Goal: Task Accomplishment & Management: Use online tool/utility

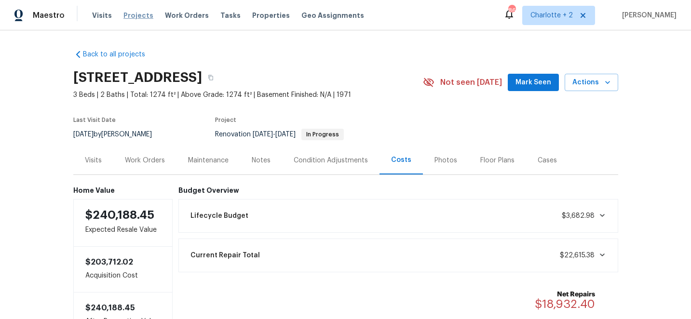
scroll to position [35, 0]
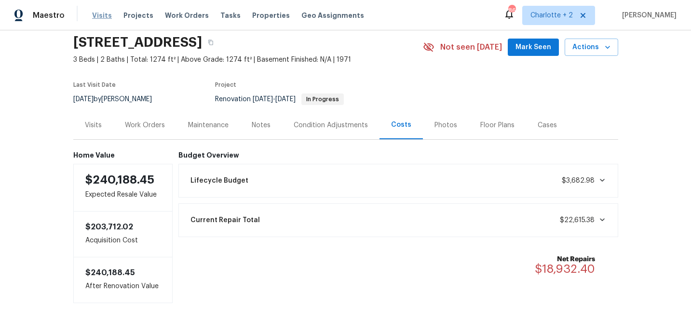
click at [97, 16] on span "Visits" at bounding box center [102, 16] width 20 height 10
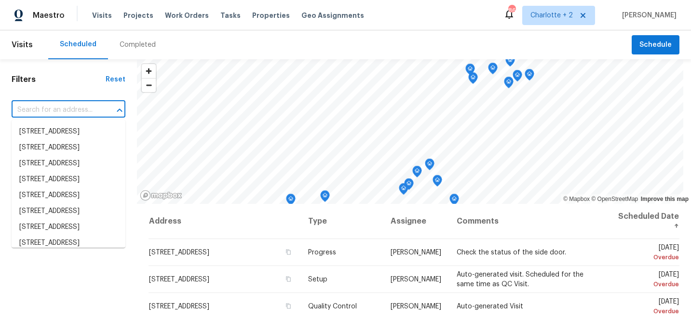
click at [63, 110] on input "text" at bounding box center [55, 110] width 87 height 15
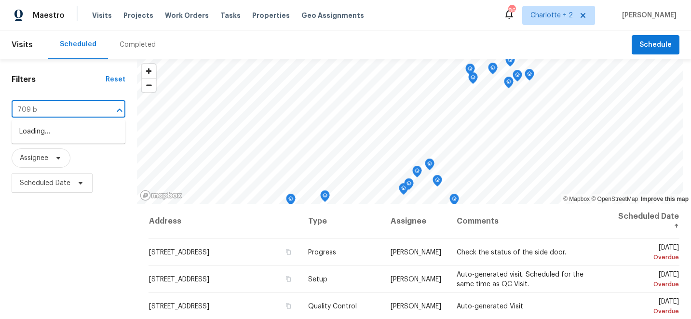
type input "709 br"
click at [69, 156] on li "[STREET_ADDRESS]" at bounding box center [69, 148] width 114 height 16
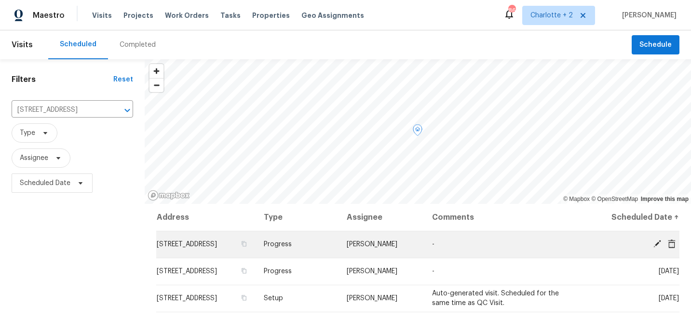
click at [658, 244] on icon at bounding box center [657, 244] width 9 height 9
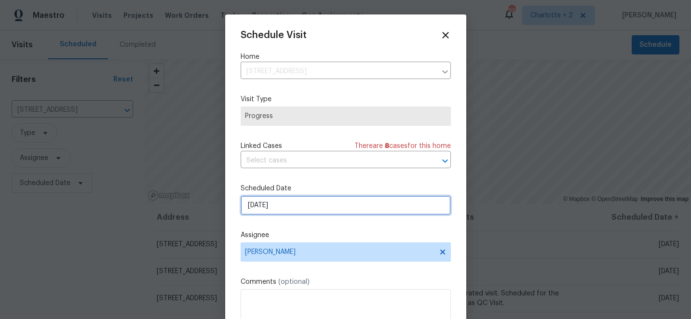
click at [307, 203] on input "9/29/2025" at bounding box center [346, 205] width 210 height 19
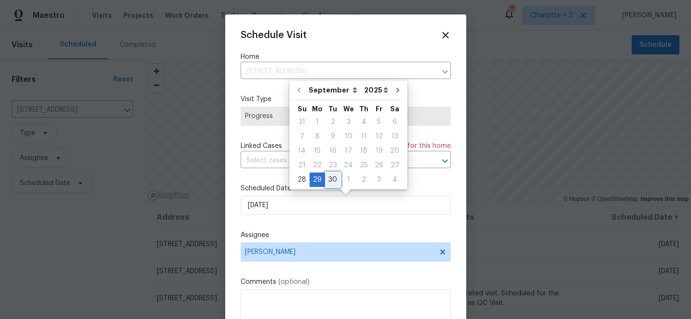
click at [331, 178] on div "30" at bounding box center [332, 179] width 15 height 13
type input "9/30/2025"
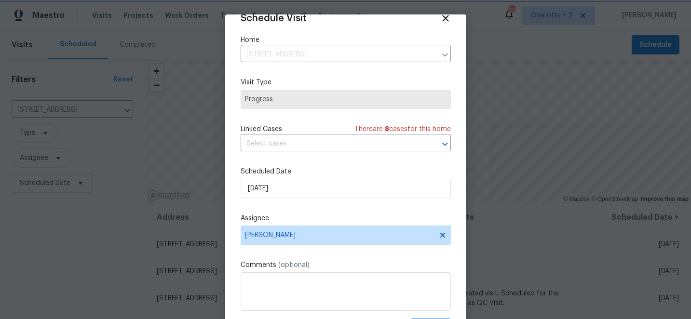
scroll to position [47, 0]
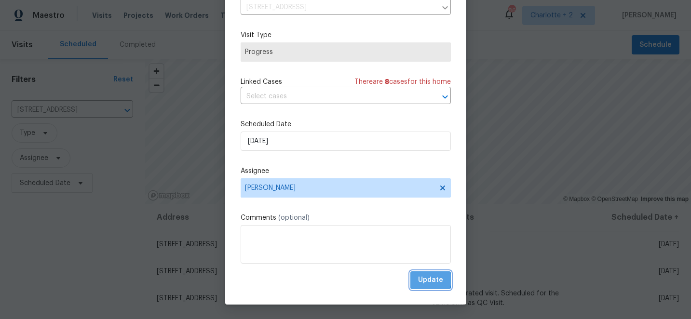
click at [421, 279] on span "Update" at bounding box center [430, 280] width 25 height 12
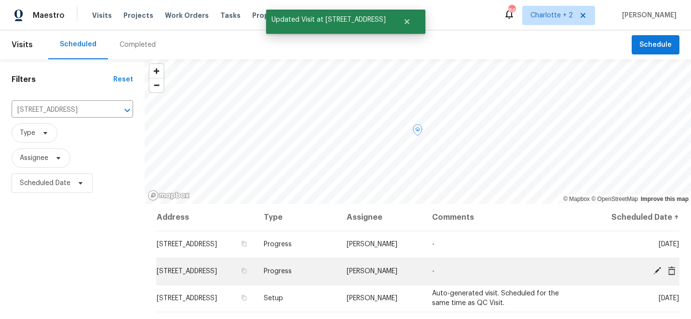
click at [656, 271] on icon at bounding box center [657, 271] width 8 height 8
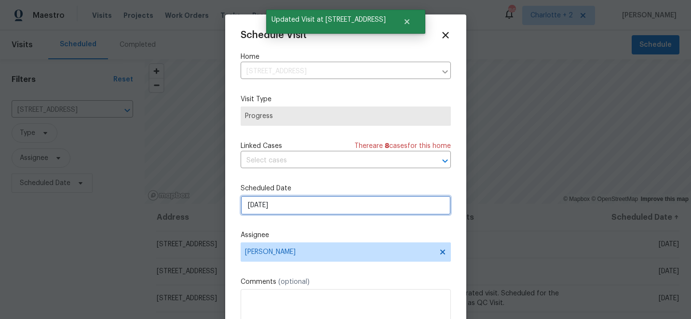
click at [289, 209] on input "9/30/2025" at bounding box center [346, 205] width 210 height 19
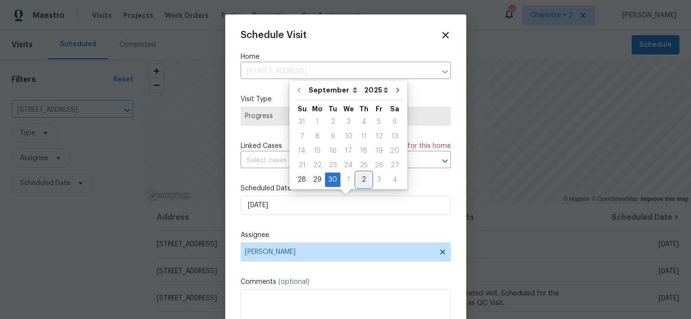
click at [359, 182] on div "2" at bounding box center [363, 179] width 15 height 13
type input "10/2/2025"
select select "9"
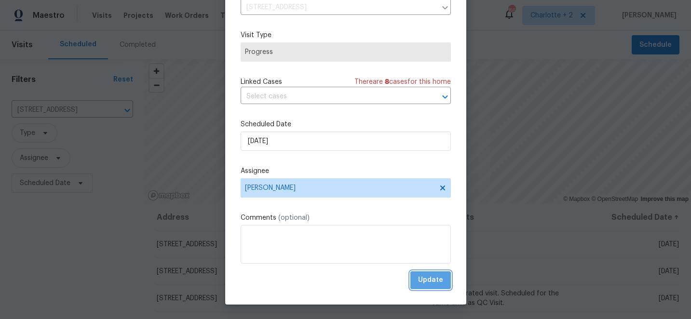
click at [435, 277] on span "Update" at bounding box center [430, 280] width 25 height 12
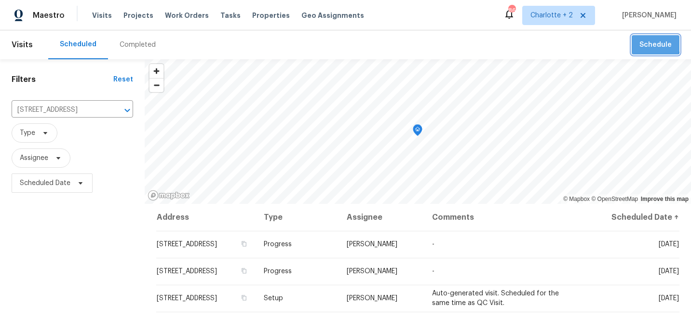
click at [651, 43] on span "Schedule" at bounding box center [655, 45] width 32 height 12
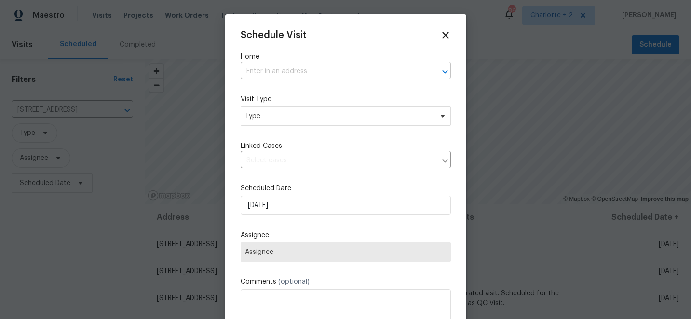
click at [261, 73] on input "text" at bounding box center [332, 71] width 183 height 15
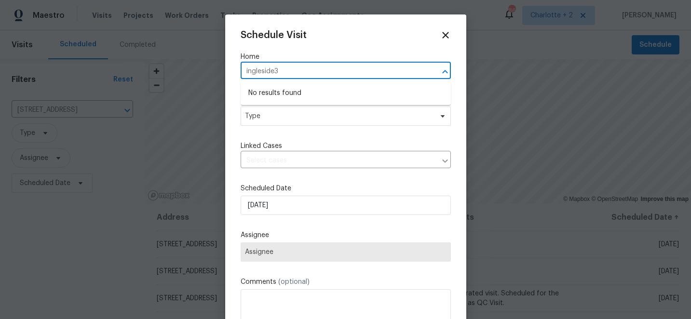
type input "ingleside"
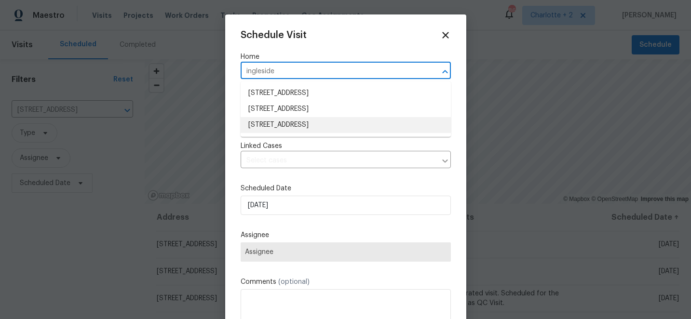
click at [298, 122] on li "2472 Ingleside Dr, High Point, NC 27265" at bounding box center [346, 125] width 210 height 16
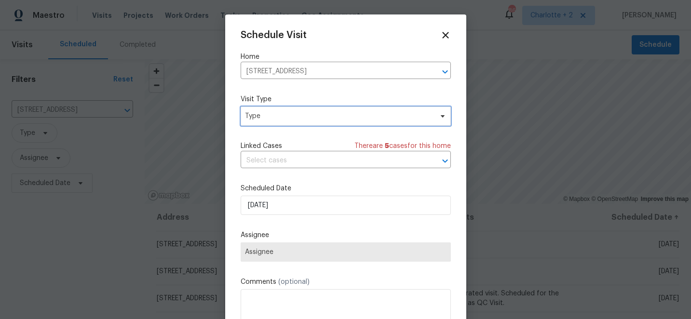
click at [298, 122] on span "Type" at bounding box center [346, 116] width 210 height 19
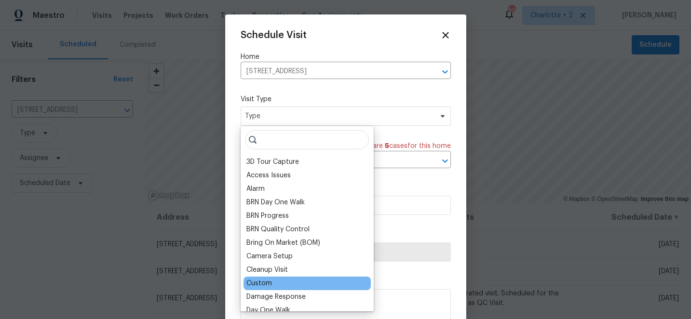
click at [260, 282] on div "Custom" at bounding box center [259, 284] width 26 height 10
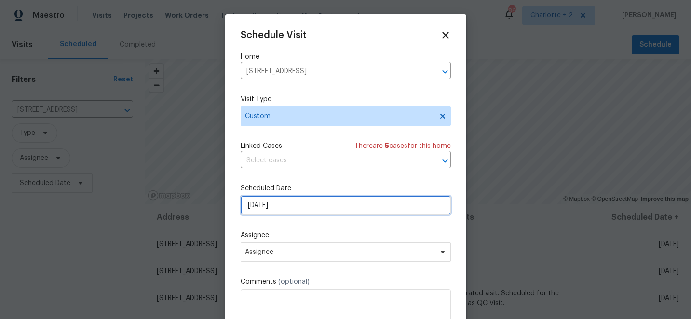
click at [296, 210] on input "9/28/2025" at bounding box center [346, 205] width 210 height 19
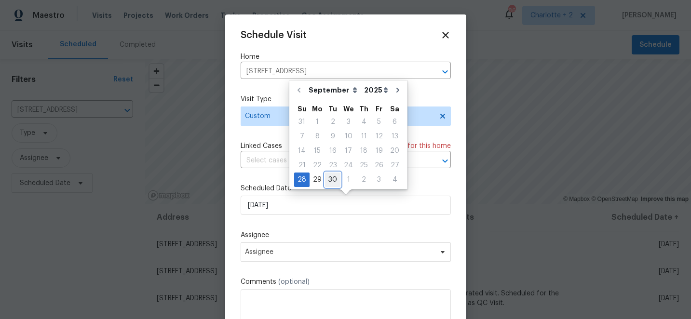
click at [329, 180] on div "30" at bounding box center [332, 179] width 15 height 13
type input "9/30/2025"
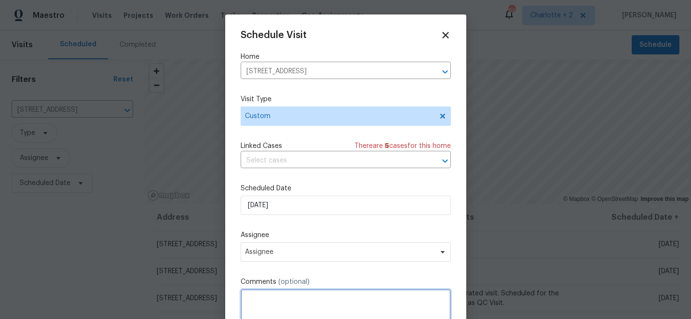
click at [288, 297] on textarea at bounding box center [346, 308] width 210 height 39
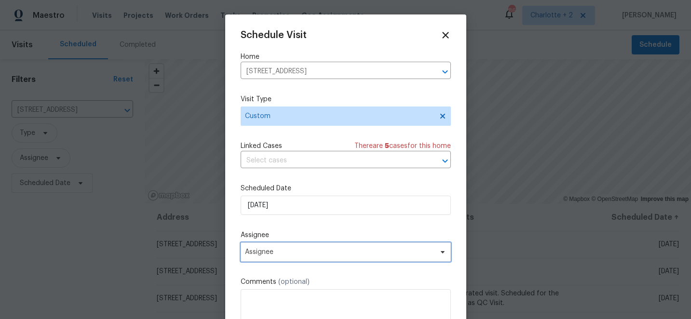
click at [313, 251] on span "Assignee" at bounding box center [339, 252] width 189 height 8
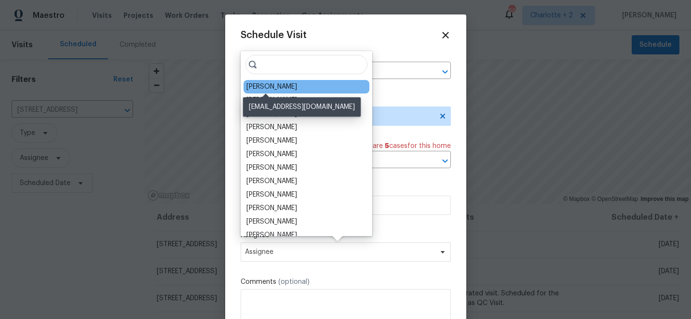
click at [271, 87] on div "[PERSON_NAME]" at bounding box center [271, 87] width 51 height 10
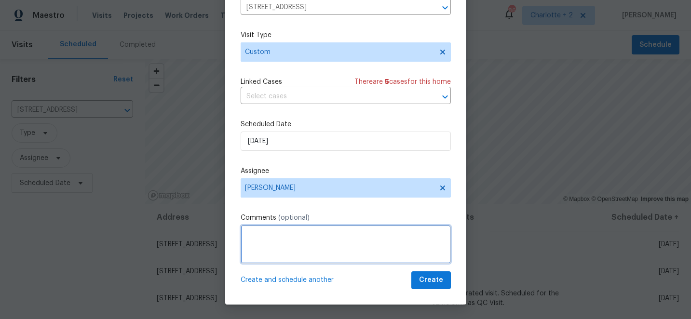
click at [280, 229] on textarea at bounding box center [346, 244] width 210 height 39
type textarea "Do Nav AI video"
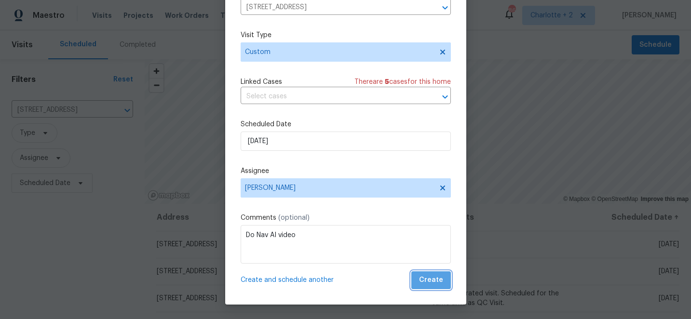
click at [439, 282] on span "Create" at bounding box center [431, 280] width 24 height 12
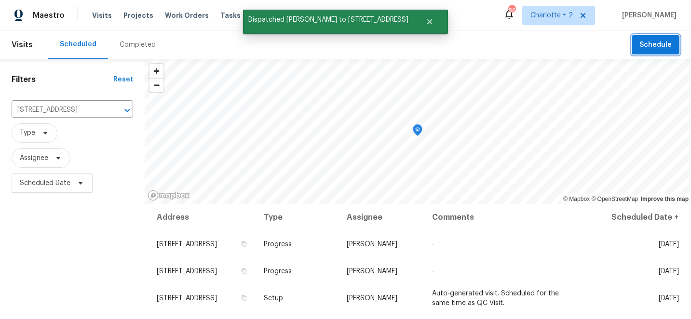
scroll to position [0, 0]
click at [652, 39] on span "Schedule" at bounding box center [655, 45] width 32 height 12
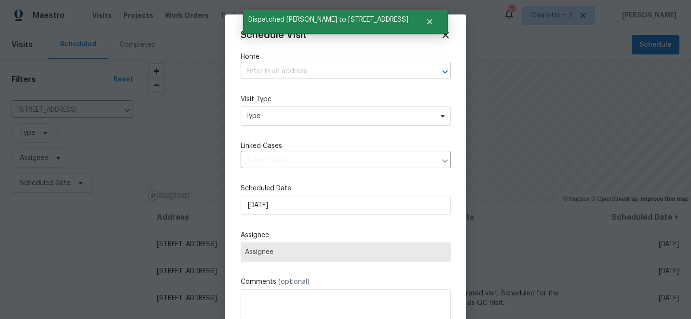
click at [269, 70] on input "text" at bounding box center [332, 71] width 183 height 15
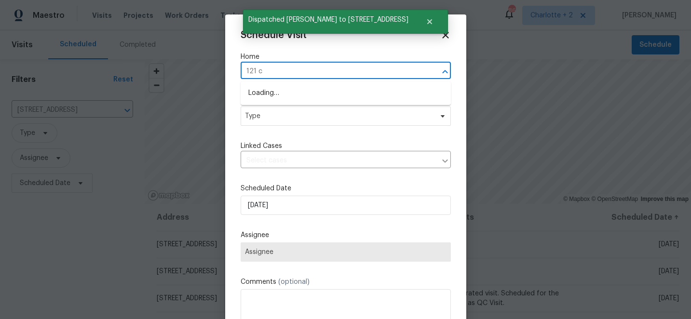
type input "121 co"
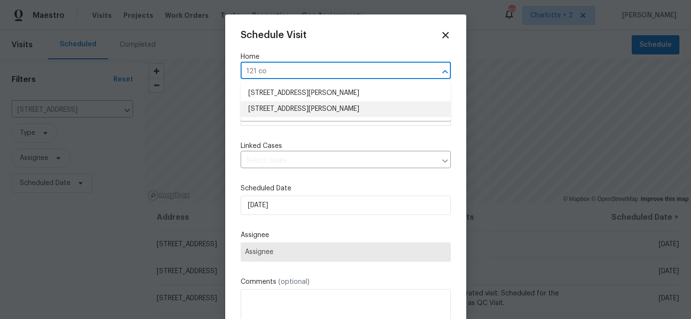
click at [282, 107] on li "121 Coley Rd, Salisbury, NC 28146" at bounding box center [346, 109] width 210 height 16
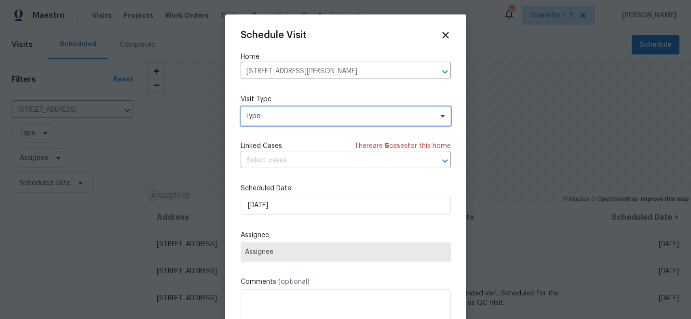
click at [282, 115] on span "Type" at bounding box center [339, 116] width 188 height 10
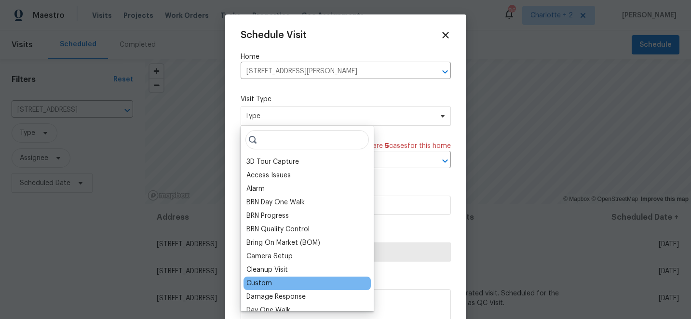
click at [257, 283] on div "Custom" at bounding box center [259, 284] width 26 height 10
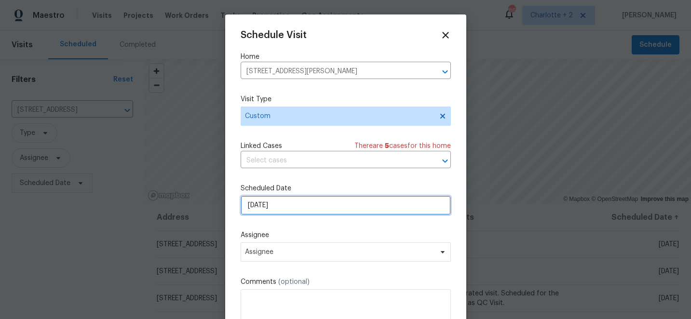
click at [323, 208] on input "9/28/2025" at bounding box center [346, 205] width 210 height 19
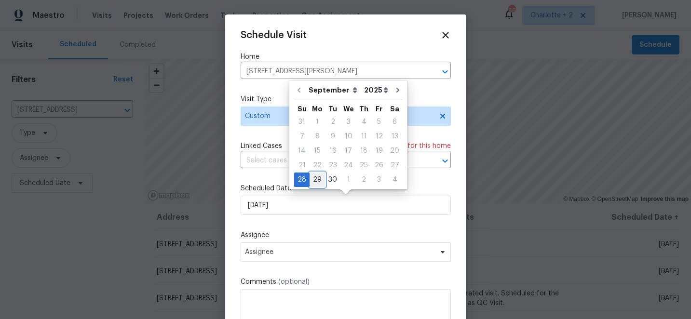
click at [320, 179] on div "29" at bounding box center [316, 179] width 15 height 13
type input "9/29/2025"
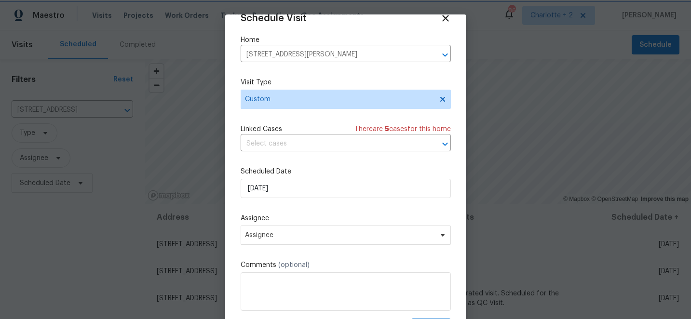
scroll to position [47, 0]
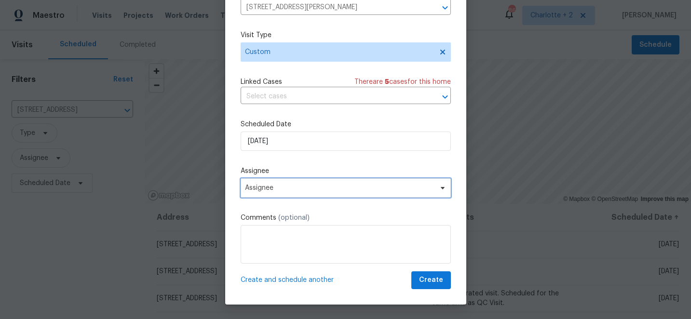
click at [317, 190] on span "Assignee" at bounding box center [339, 188] width 189 height 8
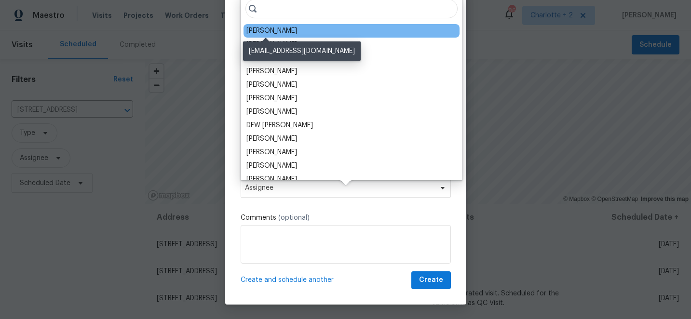
click at [263, 29] on div "[PERSON_NAME]" at bounding box center [271, 31] width 51 height 10
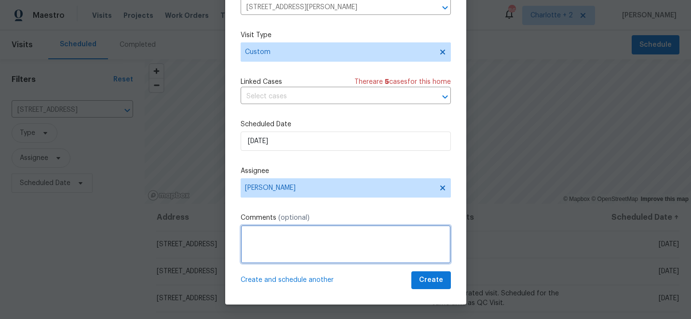
click at [258, 245] on textarea at bounding box center [346, 244] width 210 height 39
type textarea "Do Nav AI video"
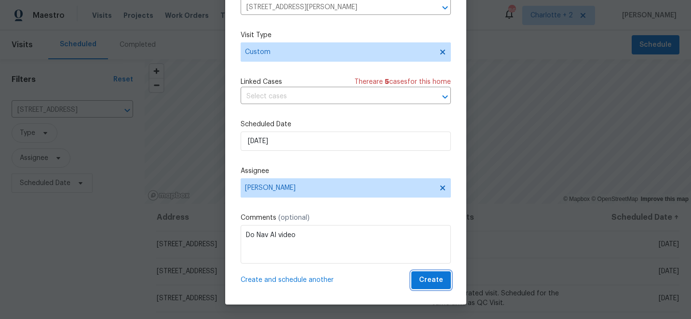
click at [442, 285] on span "Create" at bounding box center [431, 280] width 24 height 12
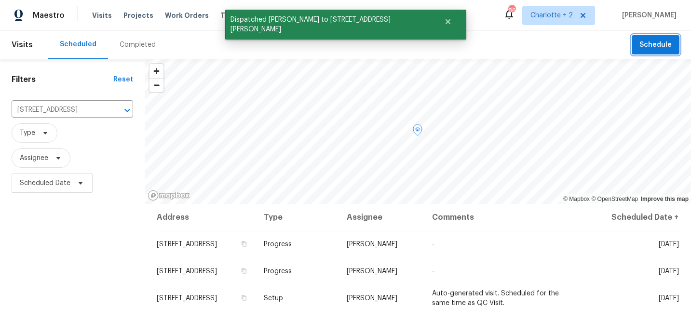
scroll to position [0, 0]
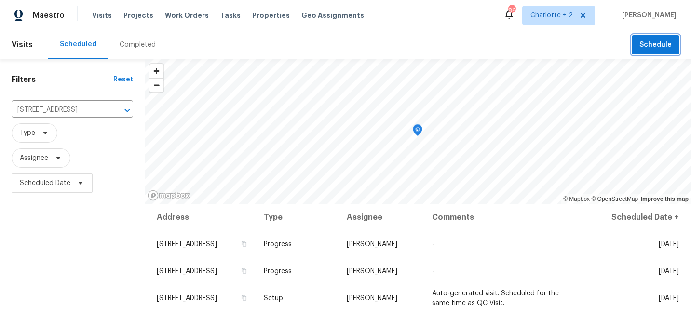
click at [648, 48] on span "Schedule" at bounding box center [655, 45] width 32 height 12
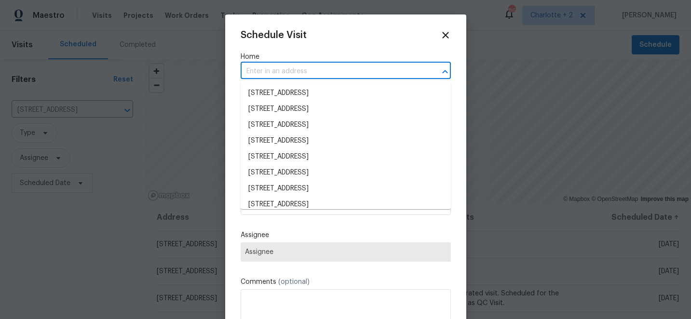
click at [258, 68] on input "text" at bounding box center [332, 71] width 183 height 15
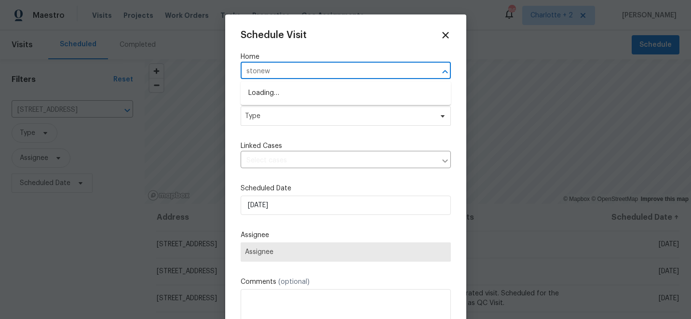
type input "stonewy"
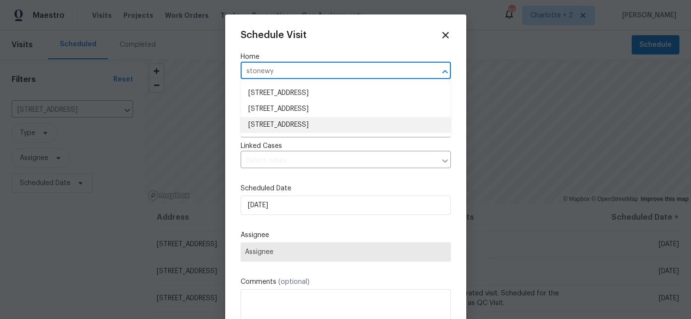
click at [275, 121] on li "1902 Stonewyck Ave, Kannapolis, NC 28081" at bounding box center [346, 125] width 210 height 16
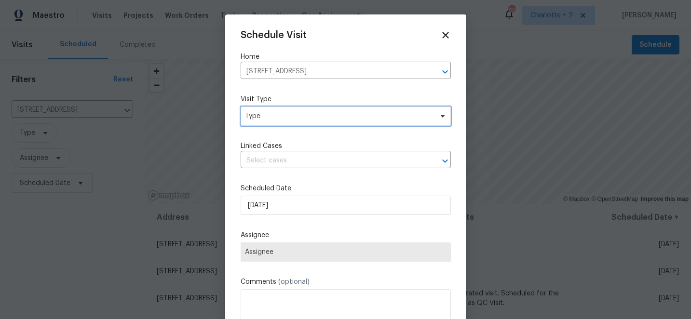
click at [279, 121] on span "Type" at bounding box center [346, 116] width 210 height 19
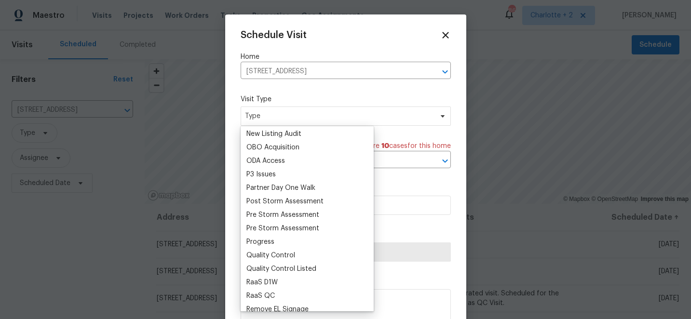
scroll to position [544, 0]
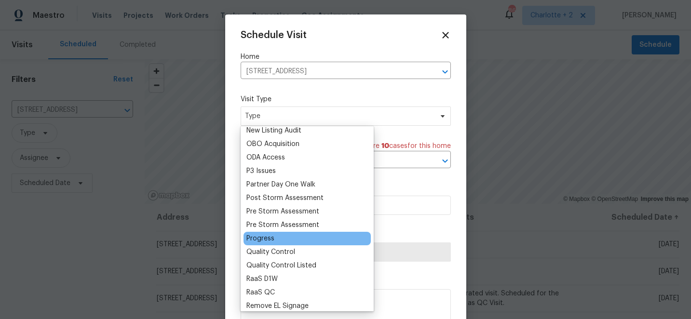
click at [257, 237] on div "Progress" at bounding box center [260, 239] width 28 height 10
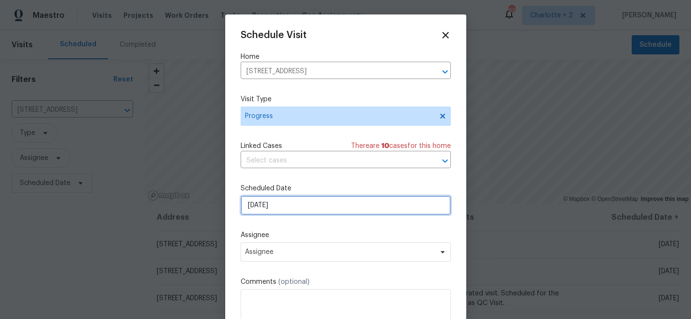
click at [318, 205] on input "9/28/2025" at bounding box center [346, 205] width 210 height 19
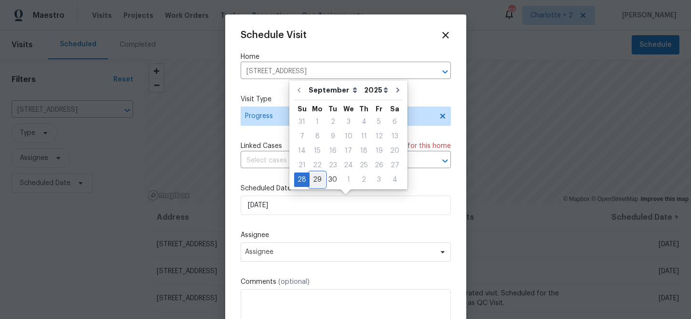
click at [318, 180] on div "29" at bounding box center [316, 179] width 15 height 13
type input "9/29/2025"
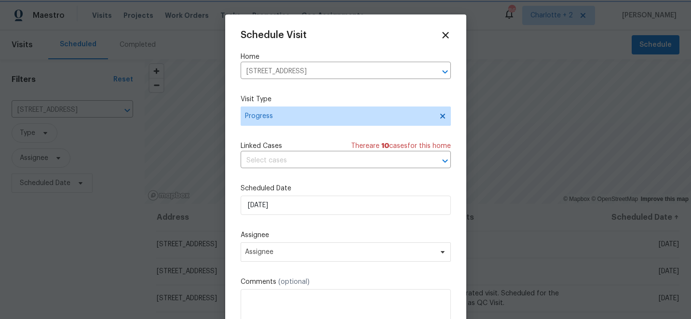
scroll to position [17, 0]
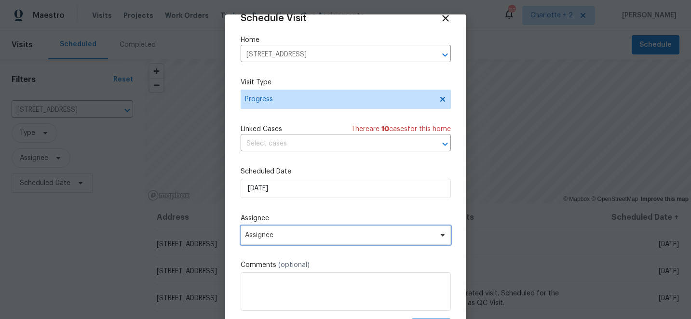
click at [288, 239] on span "Assignee" at bounding box center [339, 235] width 189 height 8
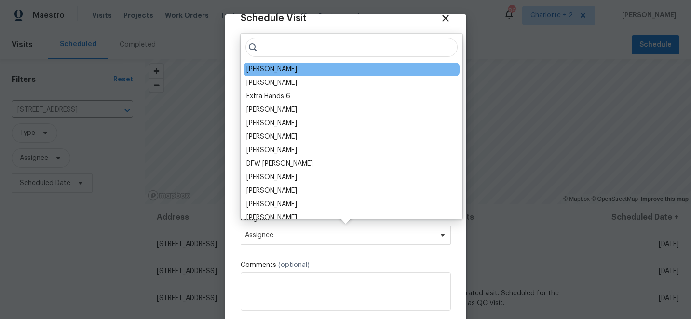
click at [270, 67] on div "[PERSON_NAME]" at bounding box center [271, 70] width 51 height 10
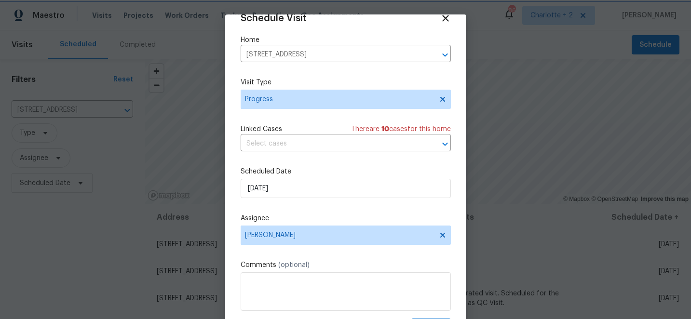
scroll to position [47, 0]
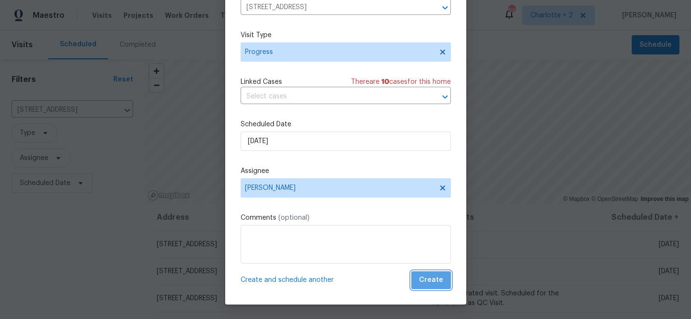
click at [437, 287] on button "Create" at bounding box center [431, 280] width 40 height 18
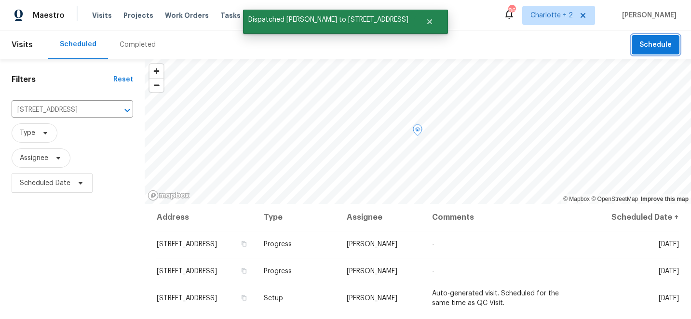
scroll to position [0, 0]
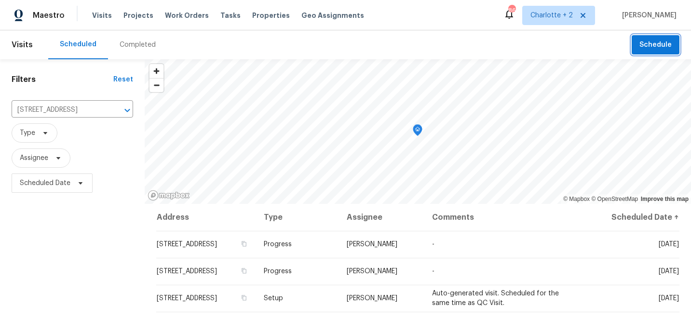
click at [653, 43] on span "Schedule" at bounding box center [655, 45] width 32 height 12
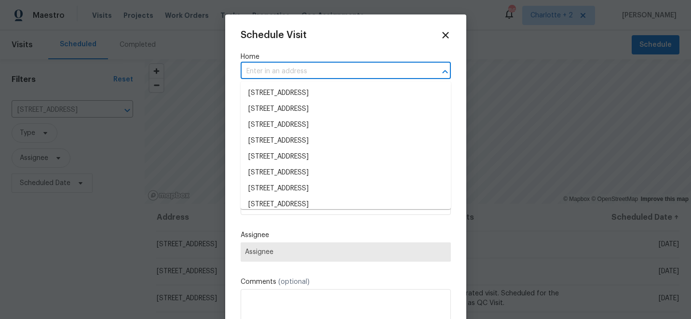
click at [325, 67] on input "text" at bounding box center [332, 71] width 183 height 15
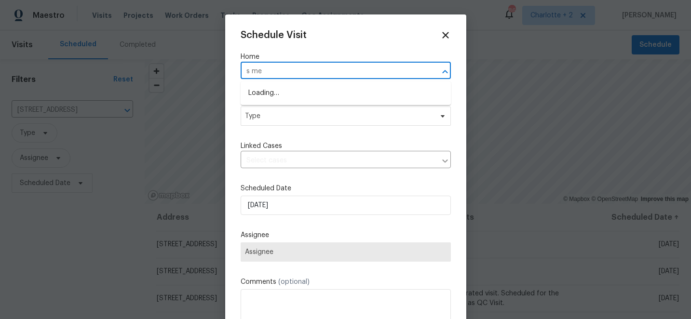
type input "s meb"
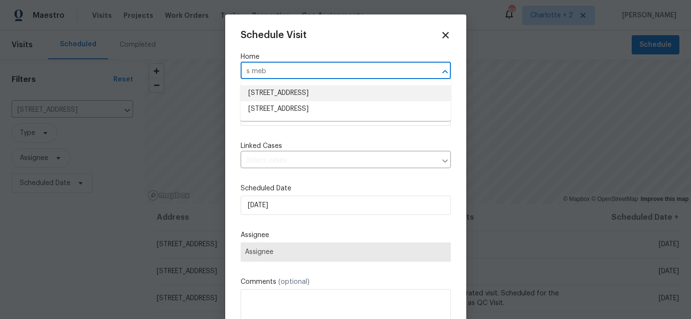
click at [320, 96] on li "3012 S Mebane St, Burlington, NC 27215" at bounding box center [346, 93] width 210 height 16
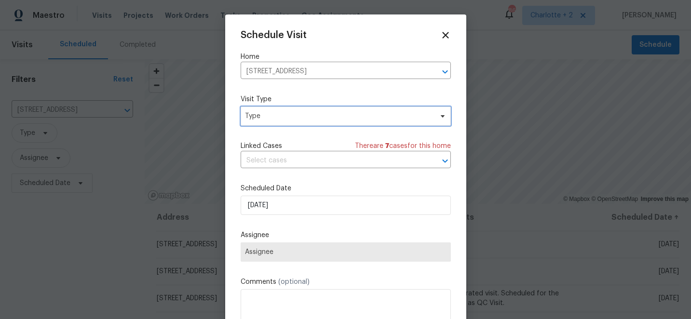
click at [295, 117] on span "Type" at bounding box center [339, 116] width 188 height 10
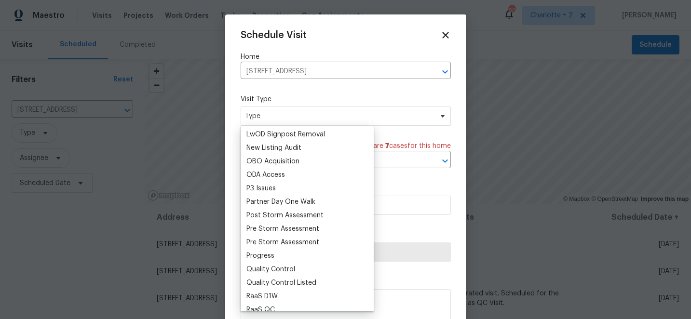
scroll to position [545, 0]
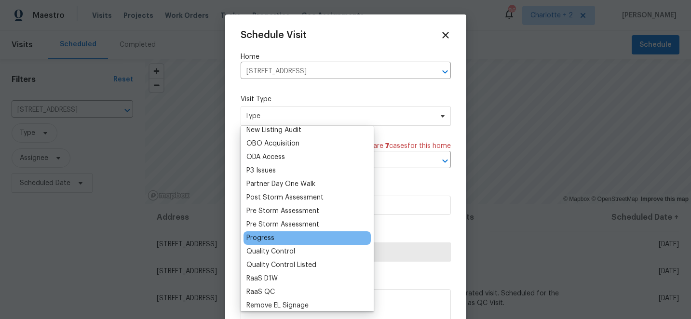
click at [263, 239] on div "Progress" at bounding box center [260, 238] width 28 height 10
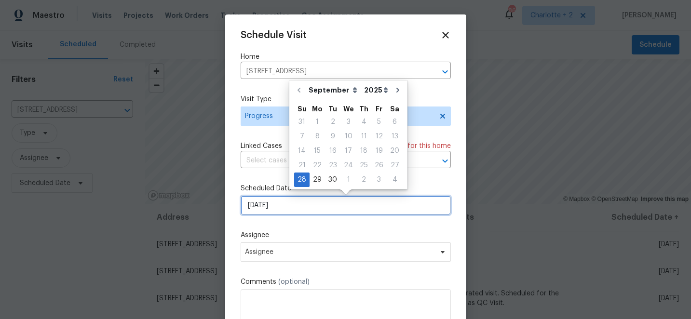
click at [291, 205] on input "9/28/2025" at bounding box center [346, 205] width 210 height 19
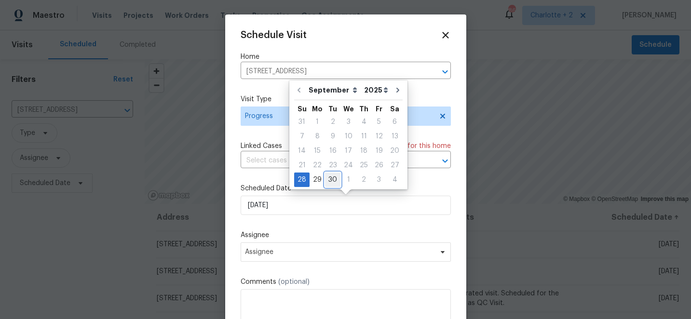
click at [332, 175] on div "30" at bounding box center [332, 179] width 15 height 13
type input "9/30/2025"
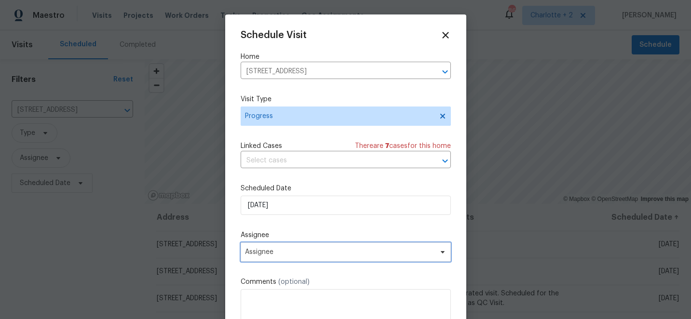
click at [319, 255] on span "Assignee" at bounding box center [339, 252] width 189 height 8
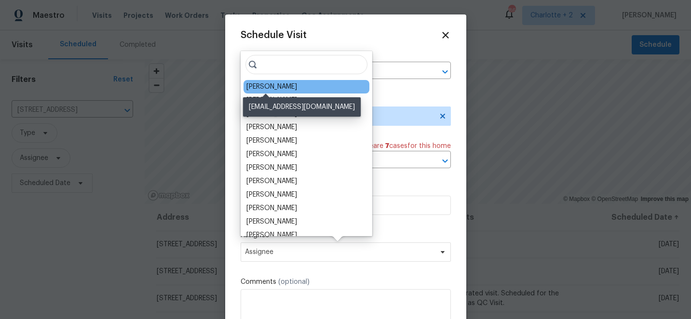
click at [273, 87] on div "[PERSON_NAME]" at bounding box center [271, 87] width 51 height 10
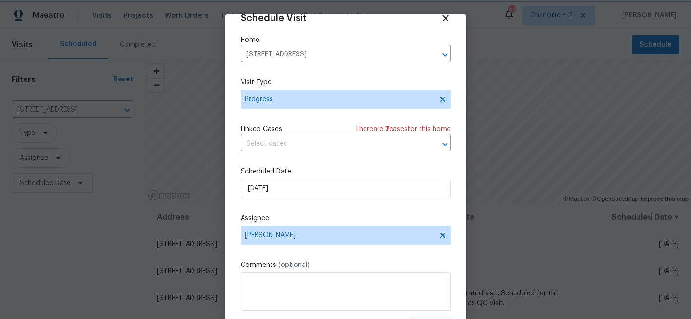
scroll to position [47, 0]
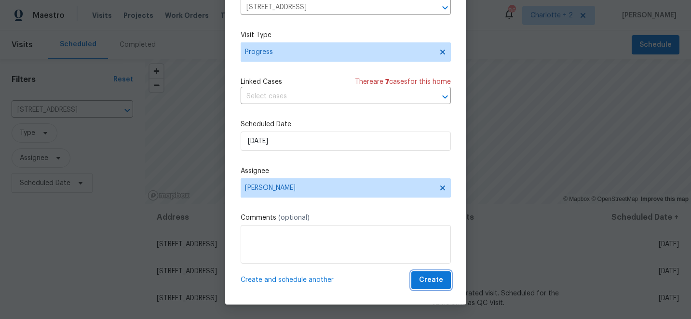
click at [432, 281] on span "Create" at bounding box center [431, 280] width 24 height 12
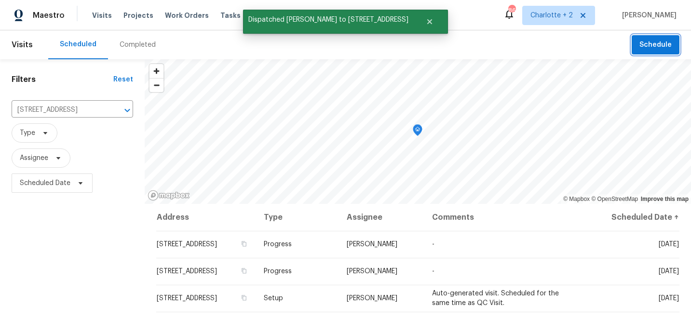
scroll to position [0, 0]
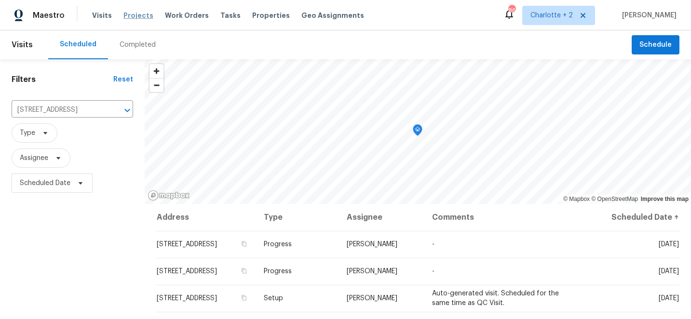
click at [133, 16] on span "Projects" at bounding box center [138, 16] width 30 height 10
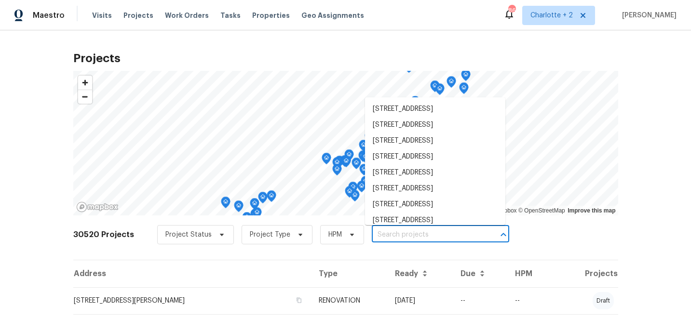
click at [380, 234] on input "text" at bounding box center [427, 235] width 110 height 15
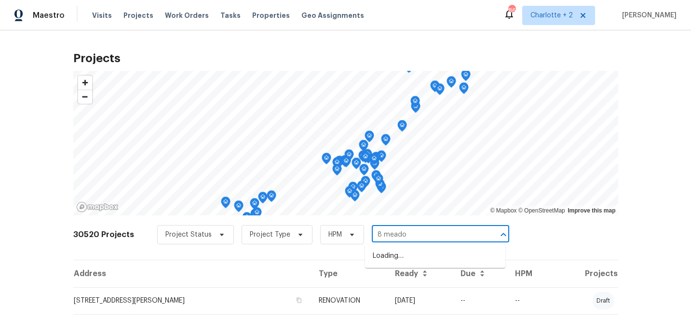
type input "8 meadow"
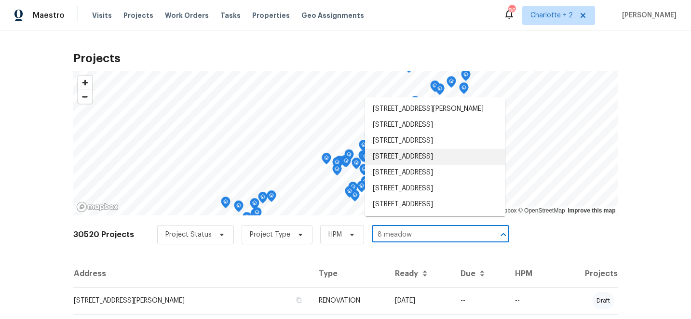
scroll to position [62, 0]
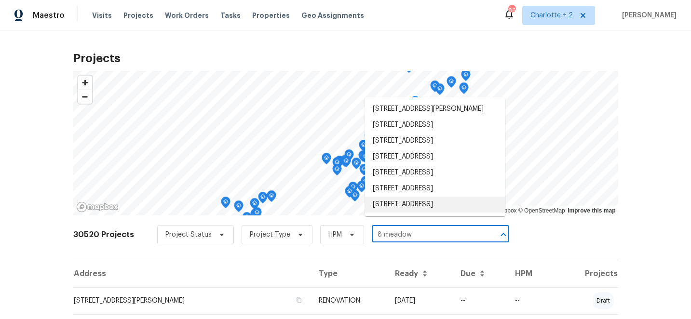
click at [435, 208] on li "8 Meadowview Ave SW, Concord, NC 28027" at bounding box center [435, 205] width 140 height 16
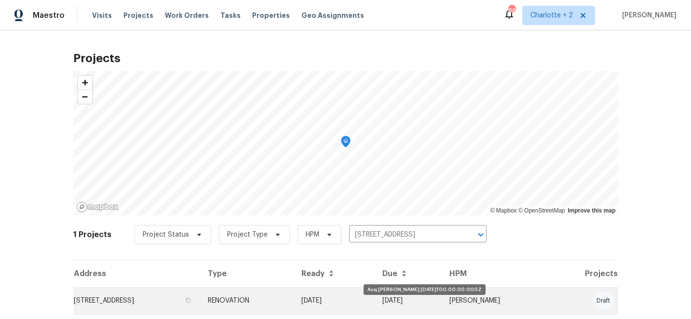
click at [375, 291] on td "[DATE]" at bounding box center [334, 300] width 81 height 27
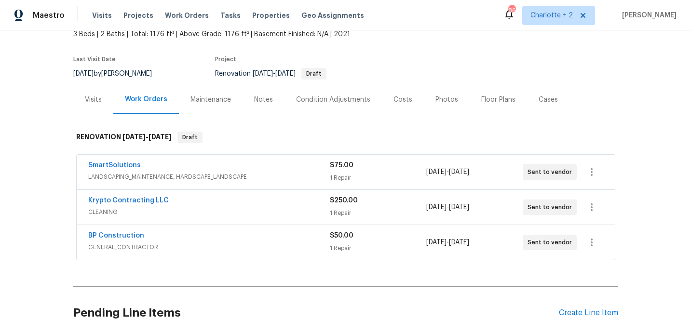
scroll to position [89, 0]
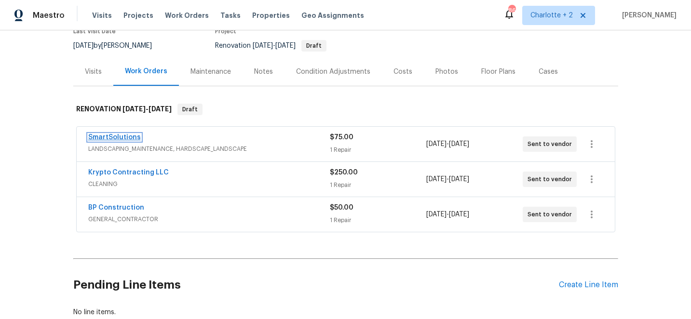
click at [107, 134] on link "SmartSolutions" at bounding box center [114, 137] width 53 height 7
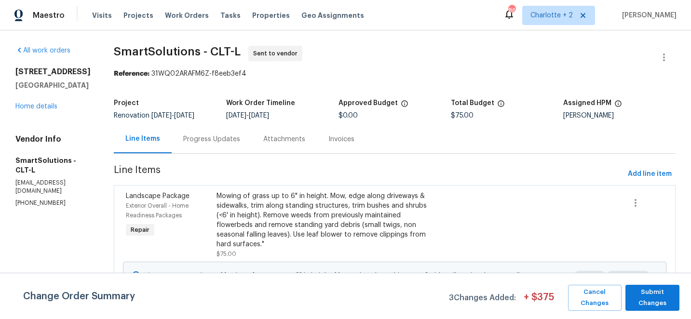
scroll to position [49, 0]
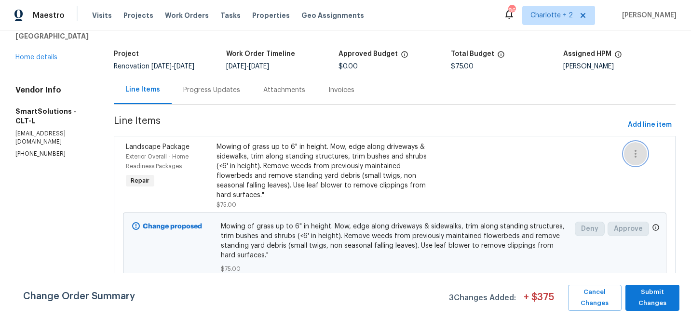
click at [637, 154] on icon "button" at bounding box center [636, 154] width 12 height 12
click at [485, 158] on div at bounding box center [345, 159] width 691 height 319
click at [305, 235] on span "Mowing of grass up to 6" in height. Mow, edge along driveways & sidewalks, trim…" at bounding box center [395, 241] width 348 height 39
click at [303, 175] on div "Mowing of grass up to 6" in height. Mow, edge along driveways & sidewalks, trim…" at bounding box center [326, 171] width 221 height 58
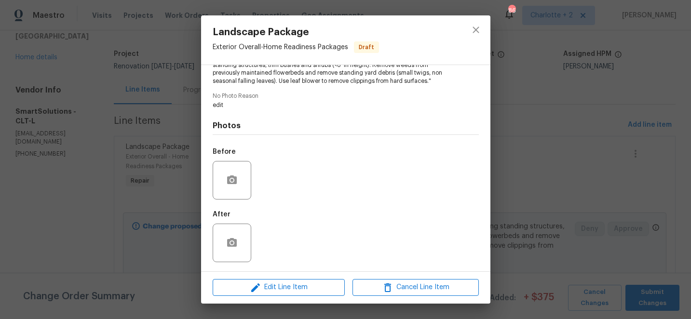
scroll to position [0, 0]
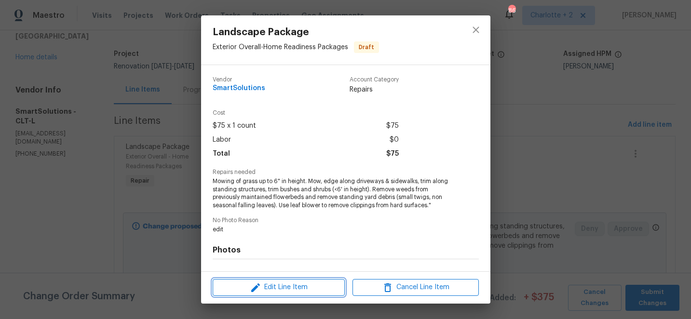
click at [272, 286] on span "Edit Line Item" at bounding box center [278, 288] width 126 height 12
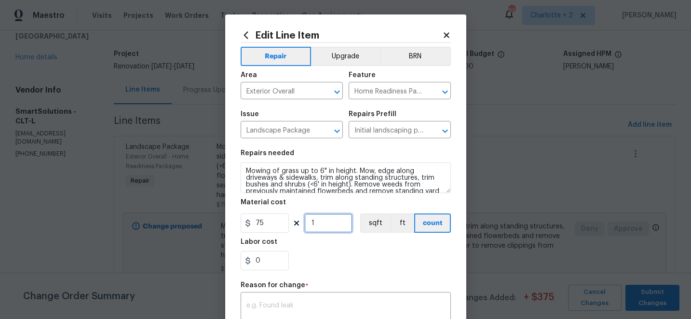
click at [313, 221] on input "1" at bounding box center [328, 223] width 48 height 19
click at [318, 224] on input "1" at bounding box center [328, 223] width 48 height 19
type input "2"
click at [293, 303] on textarea at bounding box center [345, 312] width 199 height 20
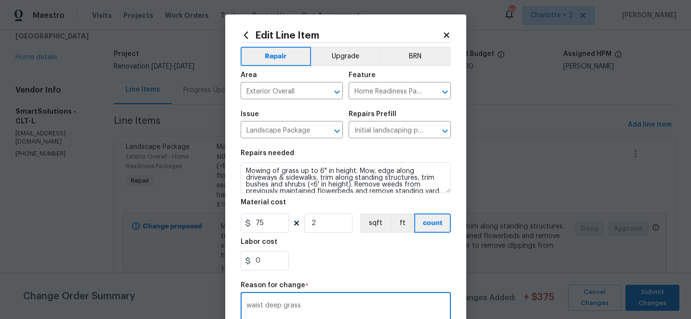
scroll to position [20, 0]
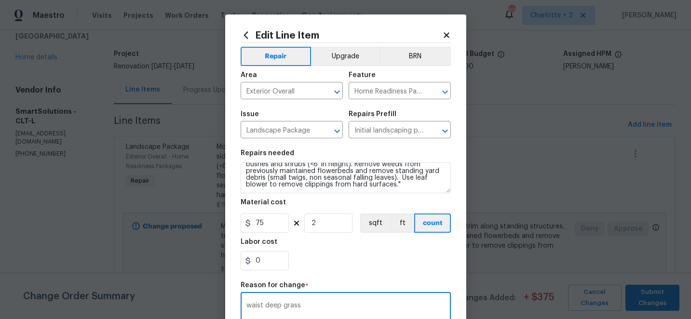
type textarea "waist deep grass"
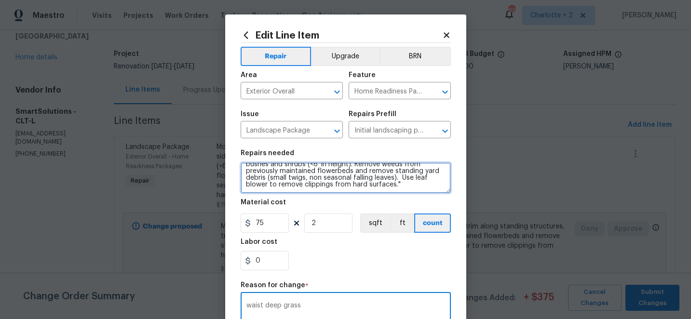
click at [343, 189] on textarea "Mowing of grass up to 6" in height. Mow, edge along driveways & sidewalks, trim…" at bounding box center [346, 177] width 210 height 31
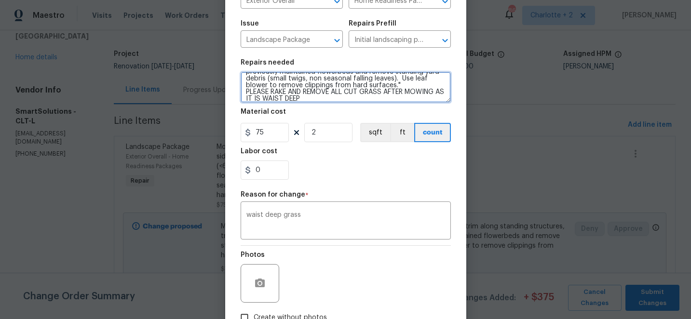
scroll to position [156, 0]
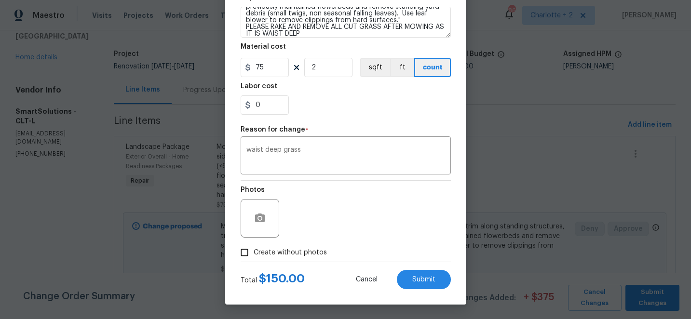
click at [362, 236] on div "Photos" at bounding box center [346, 212] width 210 height 63
click at [429, 278] on span "Submit" at bounding box center [423, 279] width 23 height 7
type textarea "Mowing of grass up to 6" in height. Mow, edge along driveways & sidewalks, trim…"
type input "1"
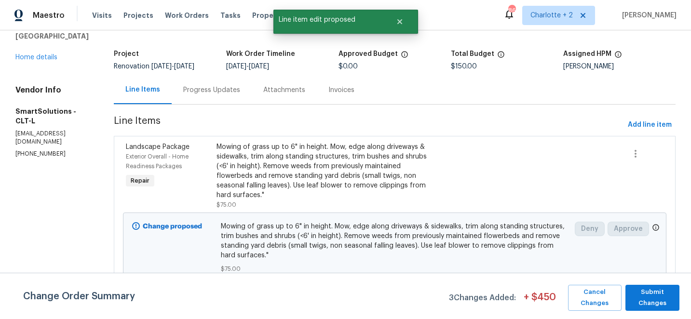
scroll to position [0, 0]
click at [662, 124] on span "Add line item" at bounding box center [650, 125] width 44 height 12
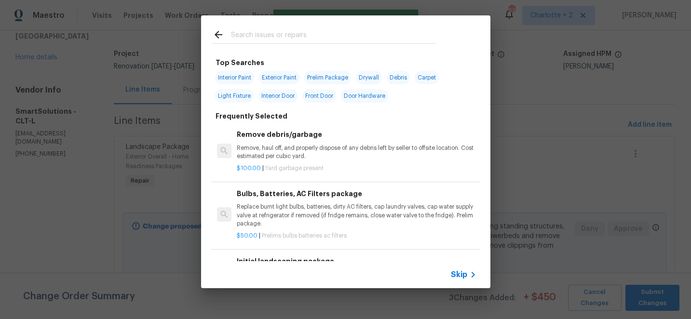
click at [285, 34] on input "text" at bounding box center [333, 36] width 204 height 14
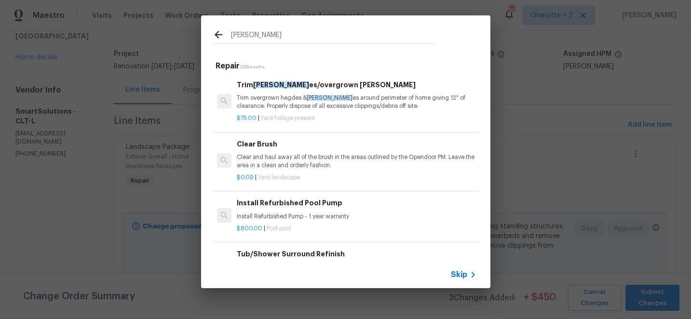
type input "BUSH"
click at [293, 96] on p "Trim overgrown hegdes & bush es around perimeter of home giving 12" of clearanc…" at bounding box center [356, 102] width 239 height 16
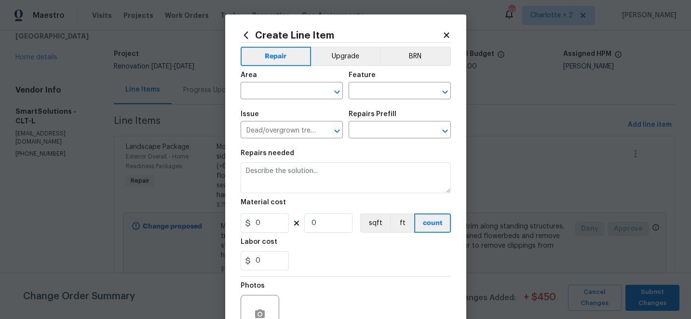
type input "Trim bushes/overgrown hedges $75.00"
type textarea "Trim overgrown hegdes & bushes around perimeter of home giving 12" of clearance…"
type input "75"
type input "1"
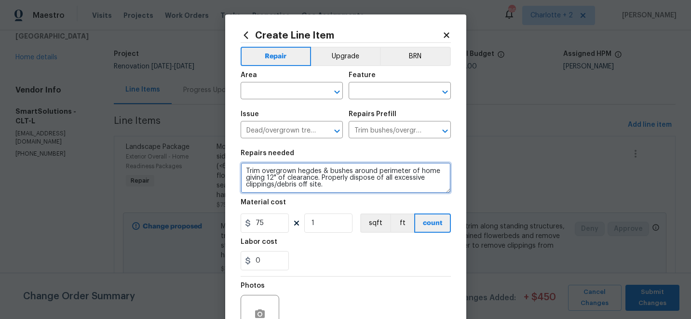
drag, startPoint x: 324, startPoint y: 187, endPoint x: 242, endPoint y: 173, distance: 83.1
click at [242, 173] on textarea "Trim overgrown hegdes & bushes around perimeter of home giving 12" of clearance…" at bounding box center [346, 177] width 210 height 31
type textarea "ADD A SHURB BED ACORSS FRONT OF HOME WITH 2 BOXWOODS ON EACH SIDE OF THE FRONT …"
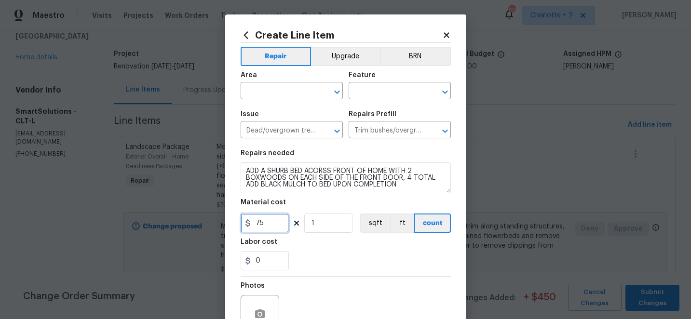
click at [268, 223] on input "75" at bounding box center [265, 223] width 48 height 19
type input "325"
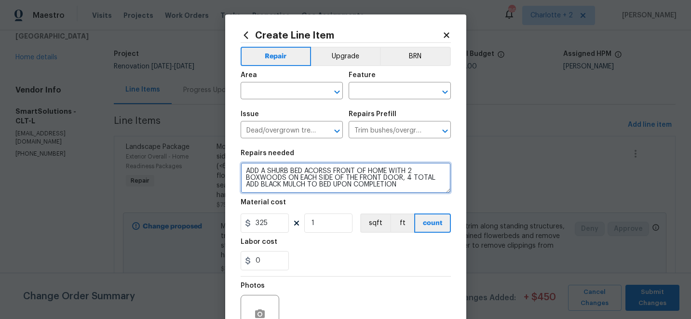
click at [285, 172] on textarea "ADD A SHURB BED ACORSS FRONT OF HOME WITH 2 BOXWOODS ON EACH SIDE OF THE FRONT …" at bounding box center [346, 177] width 210 height 31
type textarea "ADD A SHRUB BED ACORSS FRONT OF HOME WITH 2 BOXWOODS ON EACH SIDE OF THE FRONT …"
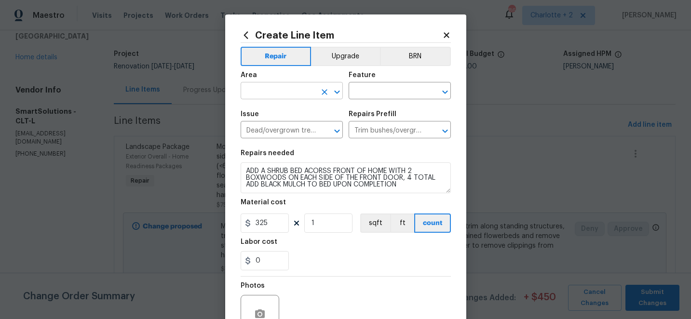
click at [266, 91] on input "text" at bounding box center [278, 91] width 75 height 15
click at [273, 133] on li "Exterior Overall" at bounding box center [292, 129] width 102 height 16
type input "Exterior Overall"
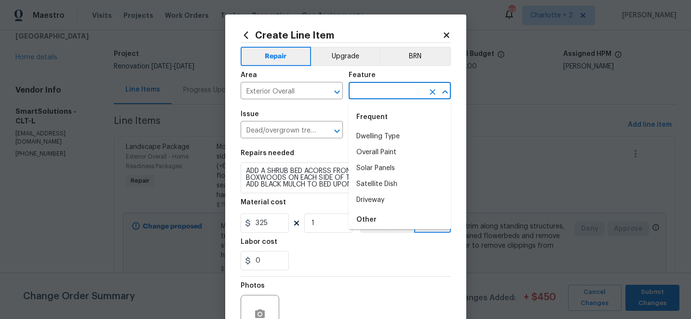
click at [375, 95] on input "text" at bounding box center [386, 91] width 75 height 15
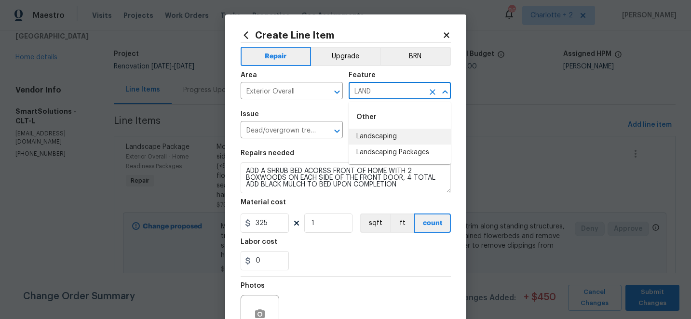
click at [383, 139] on li "Landscaping" at bounding box center [400, 137] width 102 height 16
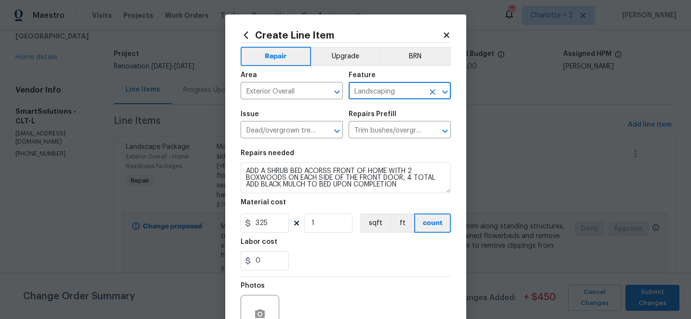
type input "Landscaping"
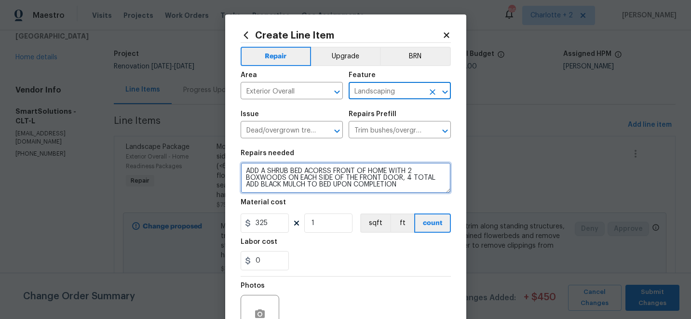
click at [324, 174] on textarea "ADD A SHRUB BED ACORSS FRONT OF HOME WITH 2 BOXWOODS ON EACH SIDE OF THE FRONT …" at bounding box center [346, 177] width 210 height 31
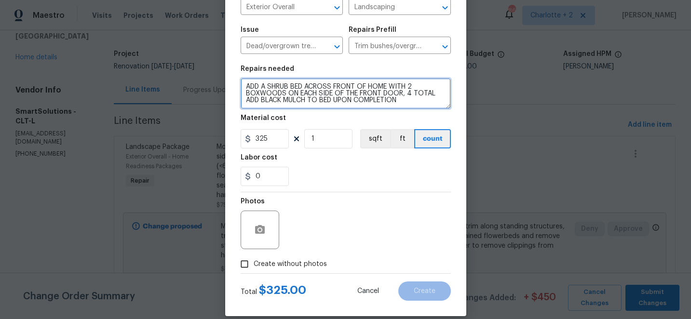
scroll to position [96, 0]
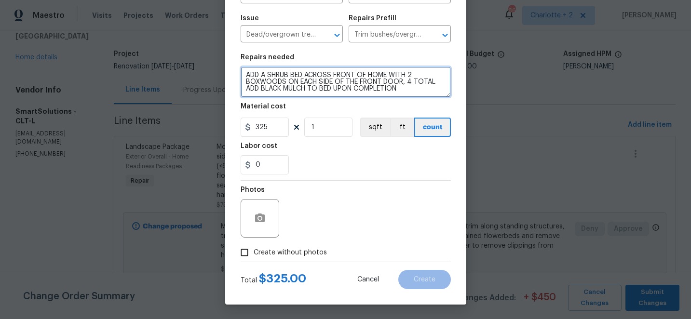
type textarea "ADD A SHRUB BED ACROSS FRONT OF HOME WITH 2 BOXWOODS ON EACH SIDE OF THE FRONT …"
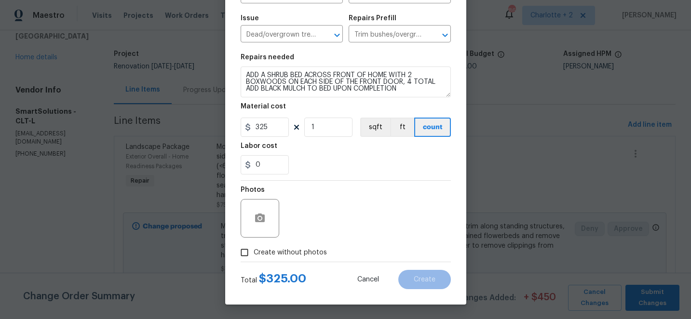
click at [340, 210] on div "Photos" at bounding box center [346, 212] width 210 height 63
click at [247, 252] on input "Create without photos" at bounding box center [244, 252] width 18 height 18
checkbox input "true"
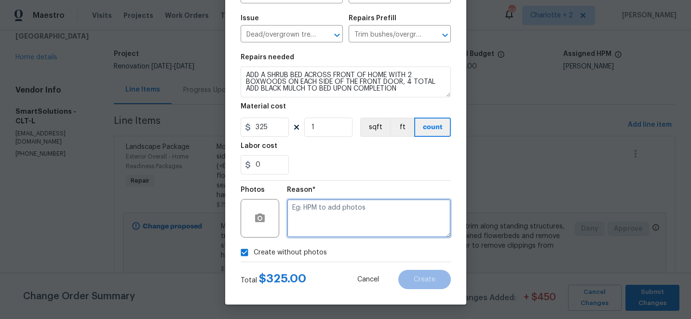
click at [355, 214] on textarea at bounding box center [369, 218] width 164 height 39
type textarea "EDIT"
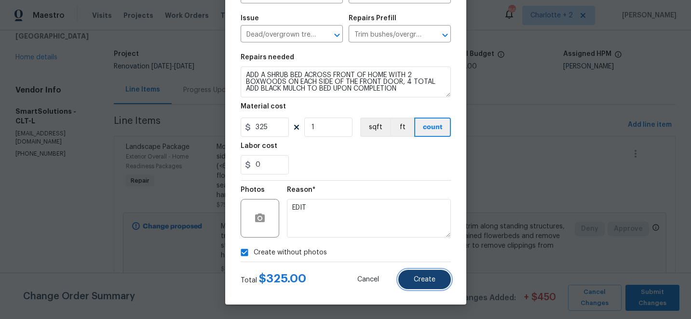
click at [433, 280] on span "Create" at bounding box center [425, 279] width 22 height 7
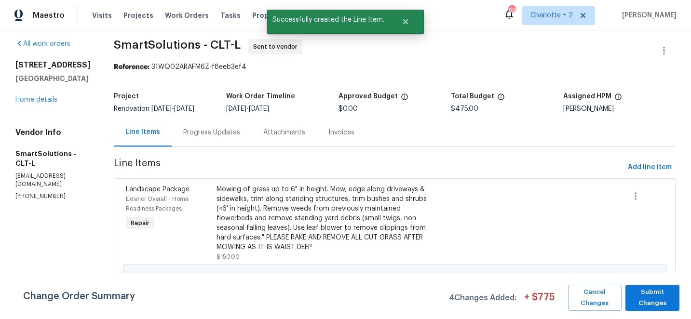
scroll to position [0, 0]
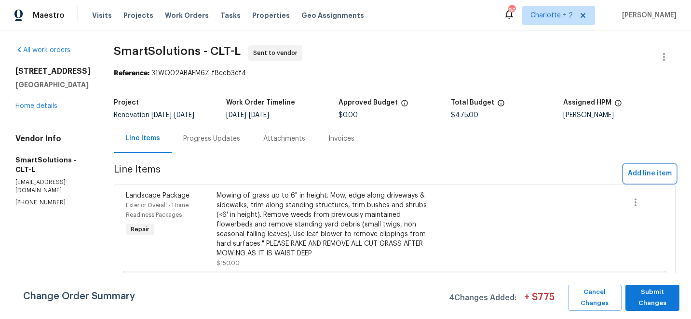
click at [657, 165] on button "Add line item" at bounding box center [650, 174] width 52 height 18
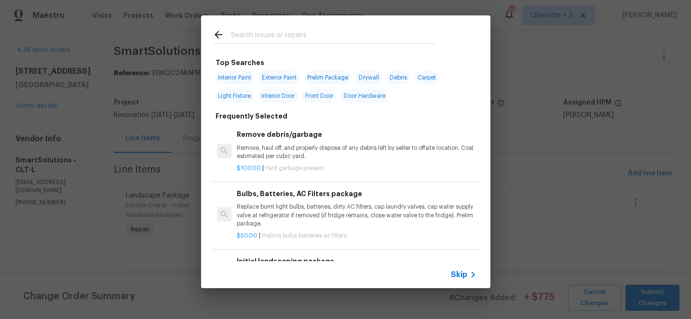
click at [269, 32] on input "text" at bounding box center [333, 36] width 204 height 14
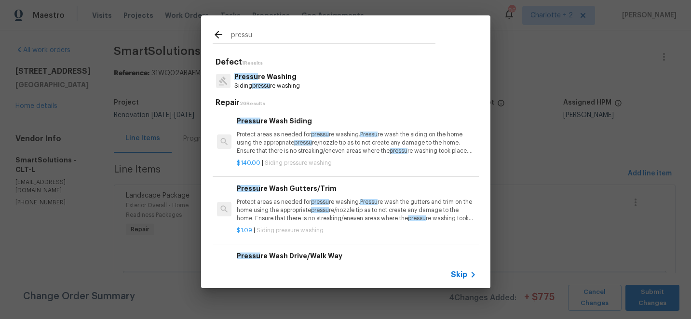
type input "pressu"
click at [264, 69] on div "Pressu re Washing Siding pressu re washing" at bounding box center [346, 81] width 266 height 26
click at [264, 92] on div "Pressu re Washing Siding pressu re washing" at bounding box center [346, 81] width 266 height 26
click at [280, 81] on p "Pressu re Washing" at bounding box center [267, 77] width 66 height 10
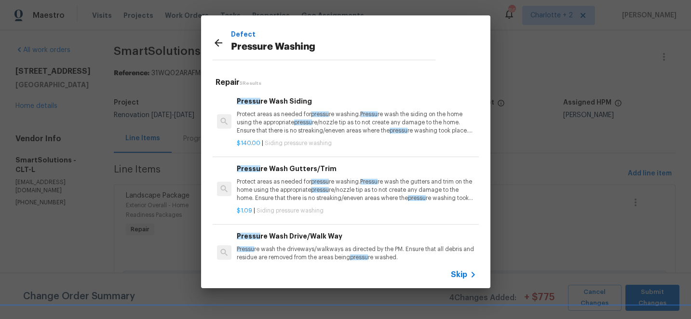
scroll to position [56, 0]
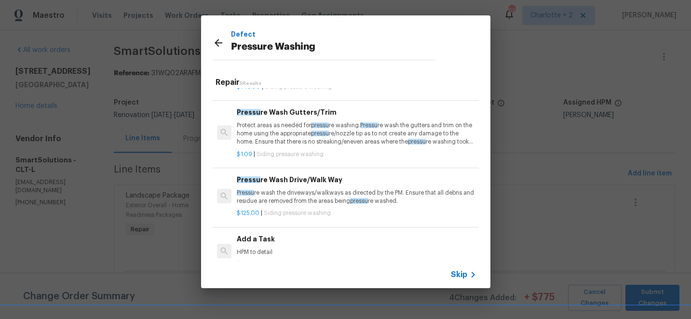
click at [254, 248] on p "HPM to detail" at bounding box center [356, 252] width 239 height 8
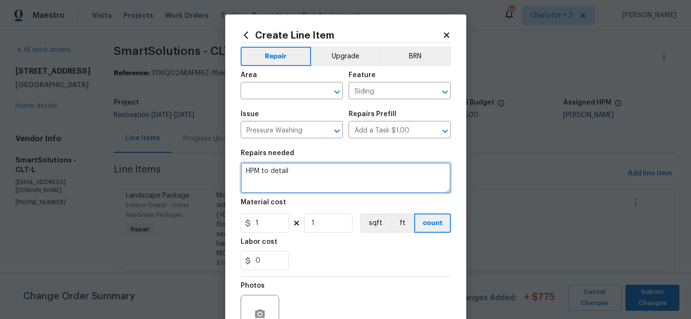
click at [298, 171] on textarea "HPM to detail" at bounding box center [346, 177] width 210 height 31
type textarea "H"
click at [276, 174] on textarea "PW homedeck, all concrete surfaces" at bounding box center [346, 177] width 210 height 31
type textarea "PW home, deck, all concrete surfaces"
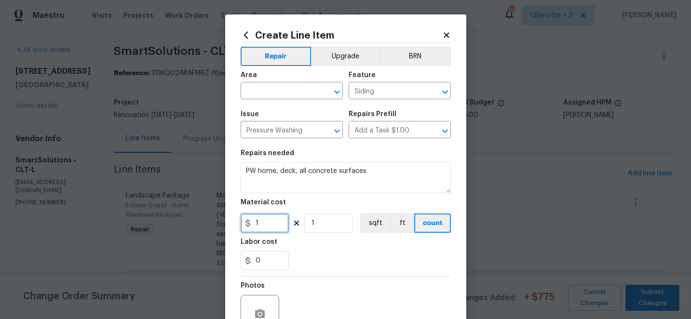
click at [260, 227] on input "1" at bounding box center [265, 223] width 48 height 19
type input "350"
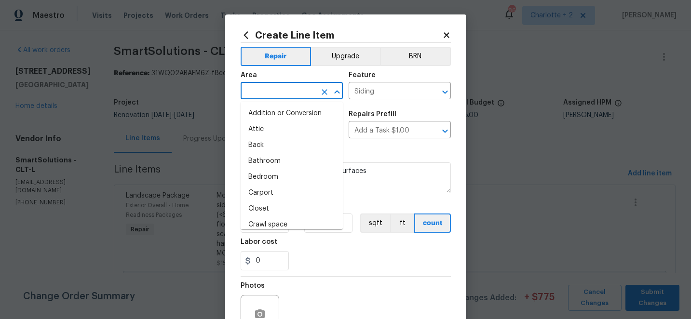
click at [266, 93] on input "text" at bounding box center [278, 91] width 75 height 15
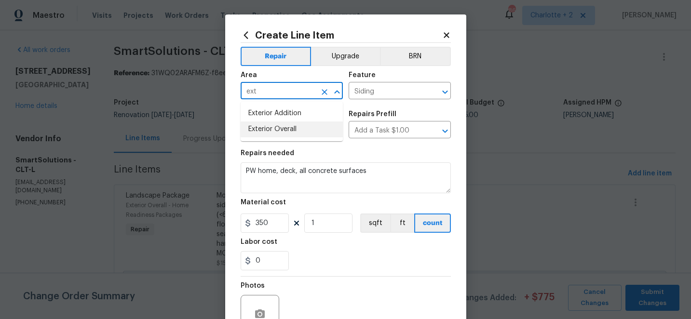
click at [271, 127] on li "Exterior Overall" at bounding box center [292, 129] width 102 height 16
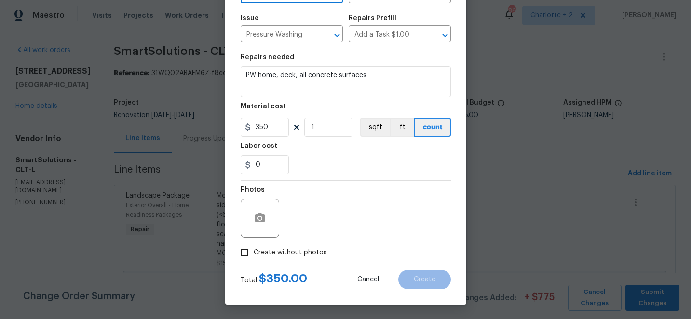
type input "Exterior Overall"
click at [248, 255] on input "Create without photos" at bounding box center [244, 252] width 18 height 18
checkbox input "true"
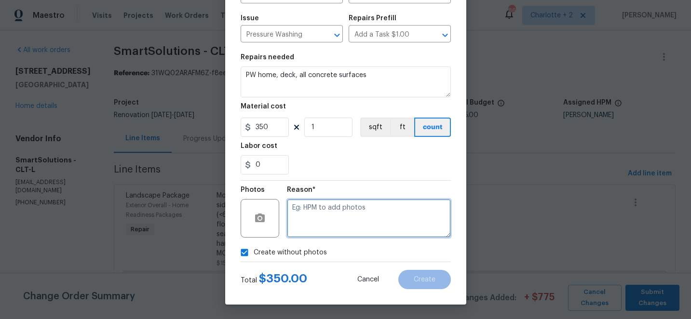
click at [350, 220] on textarea at bounding box center [369, 218] width 164 height 39
type textarea "edit"
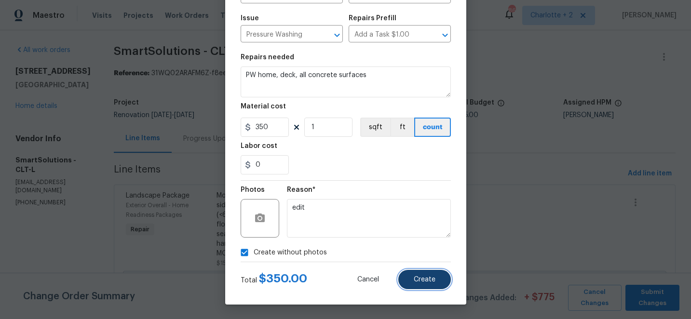
click at [423, 278] on span "Create" at bounding box center [425, 279] width 22 height 7
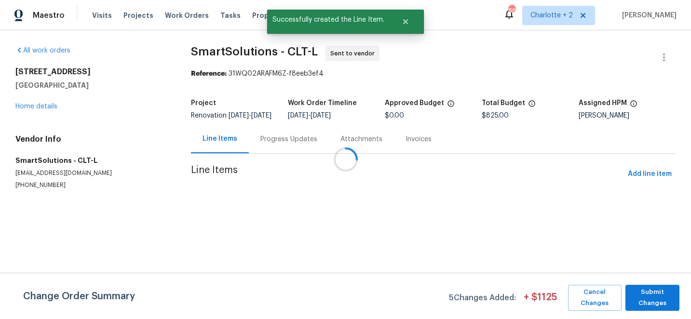
scroll to position [0, 0]
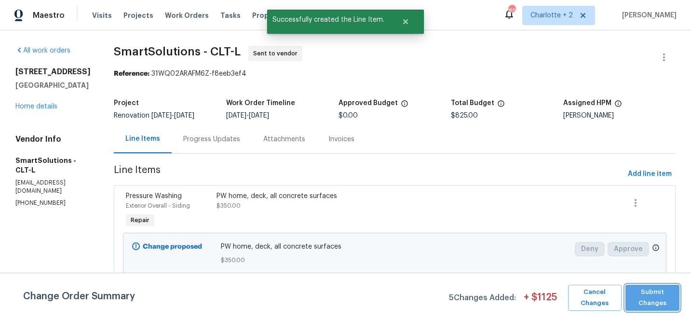
click at [642, 295] on span "Submit Changes" at bounding box center [652, 298] width 44 height 22
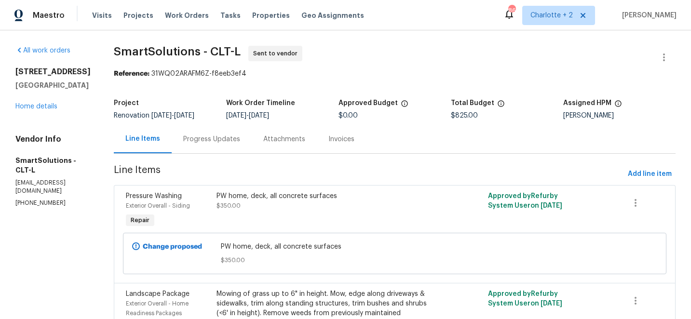
click at [209, 141] on div "Progress Updates" at bounding box center [211, 139] width 57 height 10
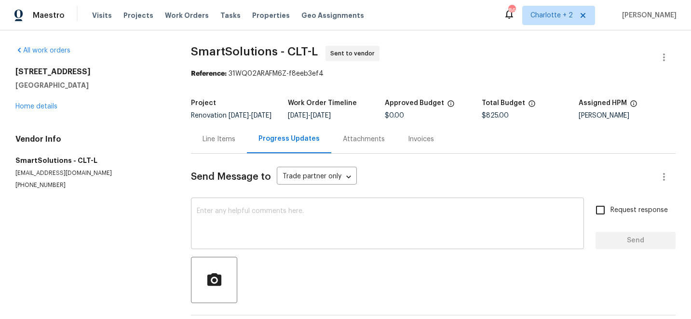
click at [249, 223] on textarea at bounding box center [387, 225] width 381 height 34
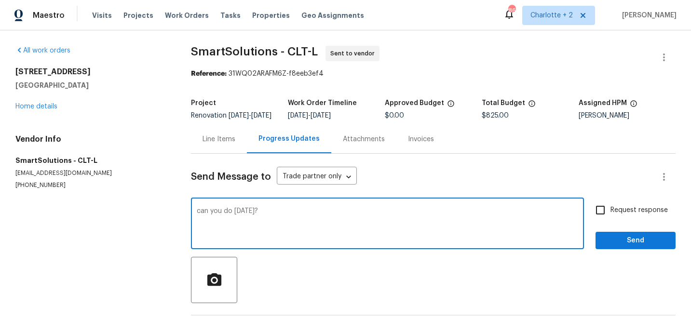
click at [253, 219] on textarea "can you do this monday?" at bounding box center [387, 225] width 381 height 34
click at [271, 219] on textarea "can you do this Monday?" at bounding box center [387, 225] width 381 height 34
click at [200, 219] on textarea "can you do this Monday afternoon?" at bounding box center [387, 225] width 381 height 34
type textarea "Can you do this Monday afternoon?"
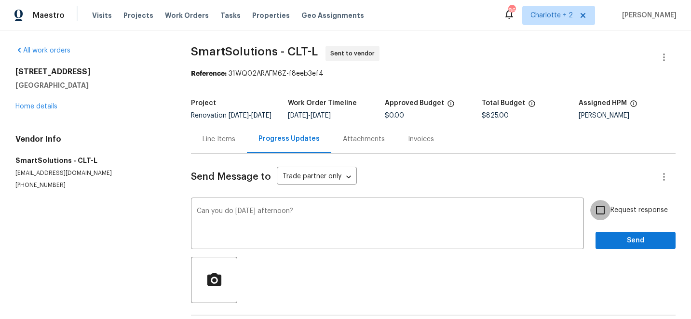
click at [606, 217] on input "Request response" at bounding box center [600, 210] width 20 height 20
checkbox input "true"
click at [633, 247] on span "Send" at bounding box center [635, 241] width 65 height 12
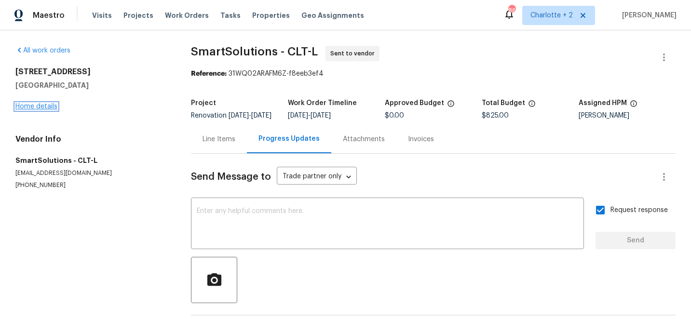
click at [43, 106] on link "Home details" at bounding box center [36, 106] width 42 height 7
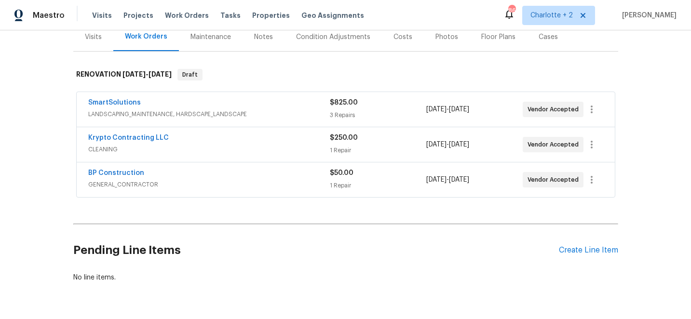
scroll to position [132, 0]
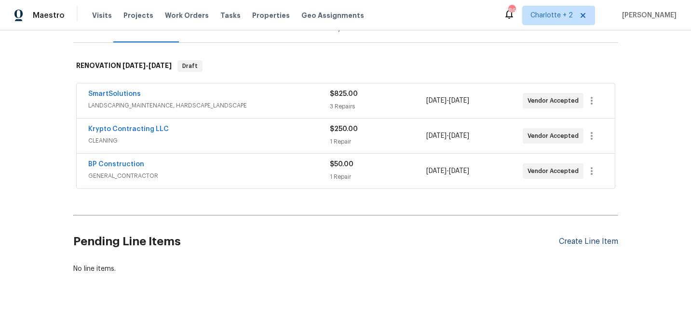
click at [590, 240] on div "Create Line Item" at bounding box center [588, 241] width 59 height 9
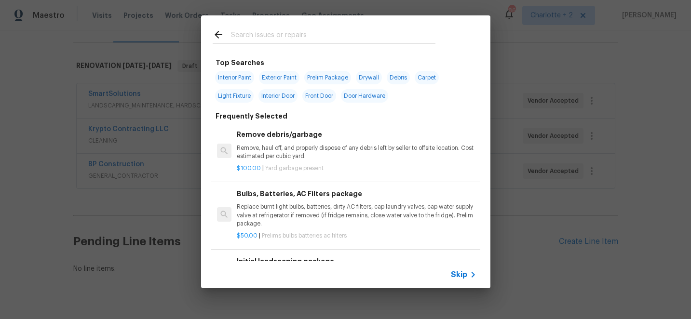
click at [265, 33] on input "text" at bounding box center [333, 36] width 204 height 14
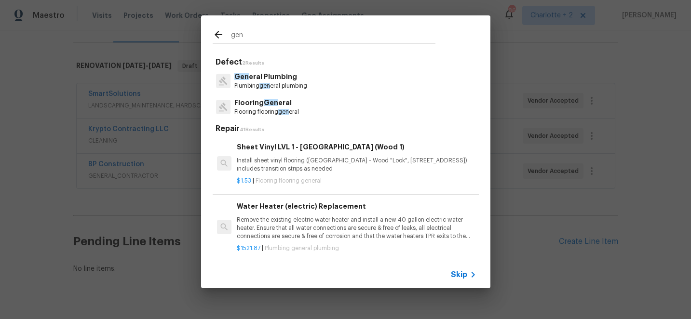
type input "gen"
click at [273, 106] on span "Gen" at bounding box center [271, 102] width 14 height 7
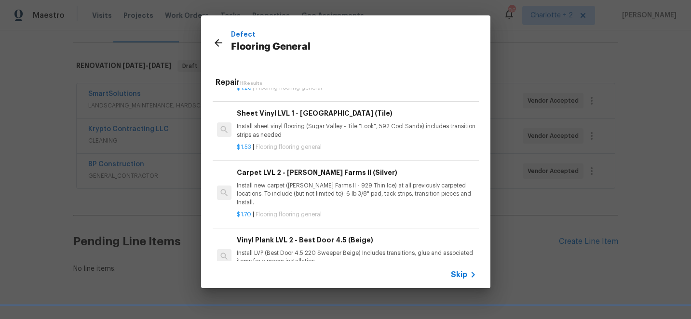
scroll to position [437, 0]
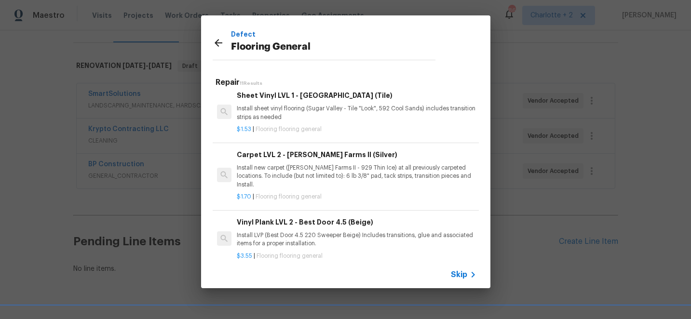
click at [318, 169] on p "Install new carpet (Abshire Farms II - 929 Thin Ice) at all previously carpeted…" at bounding box center [356, 176] width 239 height 25
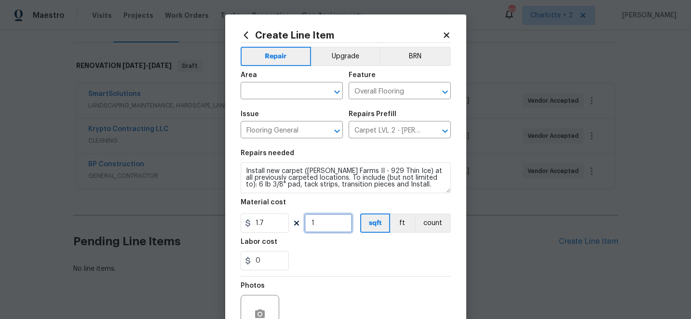
click at [320, 222] on input "1" at bounding box center [328, 223] width 48 height 19
type input "450"
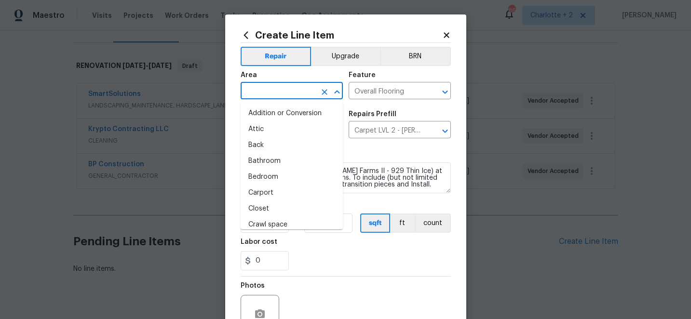
click at [280, 94] on input "text" at bounding box center [278, 91] width 75 height 15
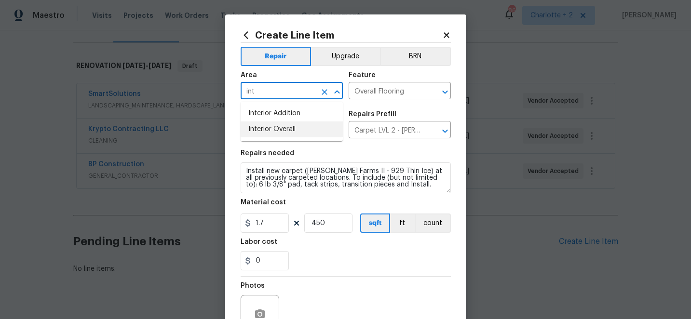
click at [281, 129] on li "Interior Overall" at bounding box center [292, 129] width 102 height 16
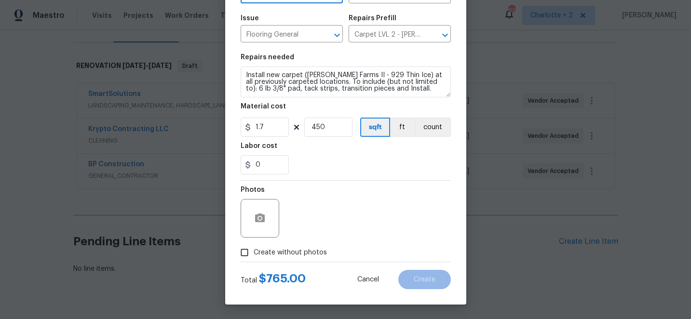
type input "Interior Overall"
click at [247, 255] on input "Create without photos" at bounding box center [244, 252] width 18 height 18
checkbox input "true"
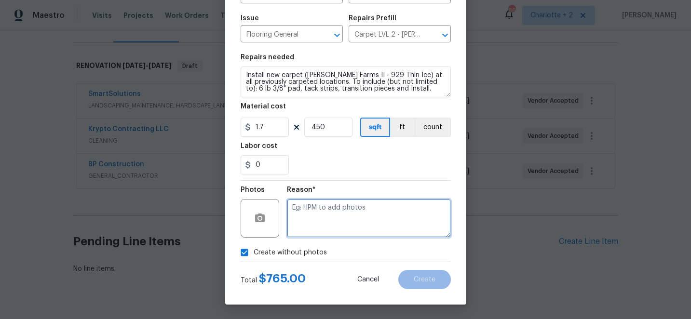
click at [341, 223] on textarea at bounding box center [369, 218] width 164 height 39
type textarea "edit"
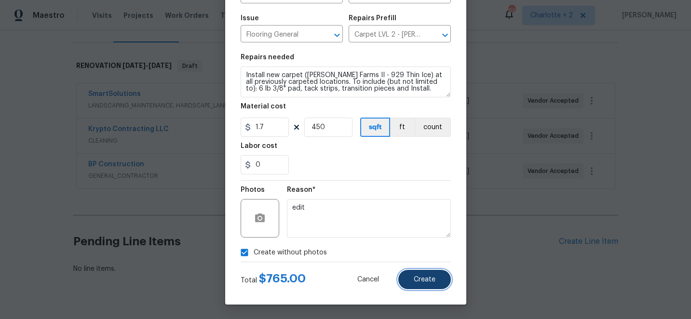
click at [422, 280] on span "Create" at bounding box center [425, 279] width 22 height 7
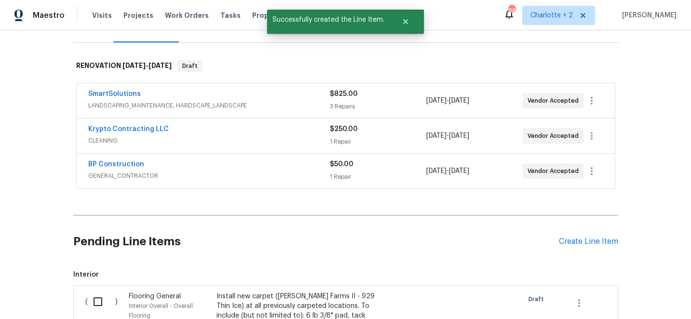
click at [97, 301] on input "checkbox" at bounding box center [101, 302] width 27 height 20
checkbox input "true"
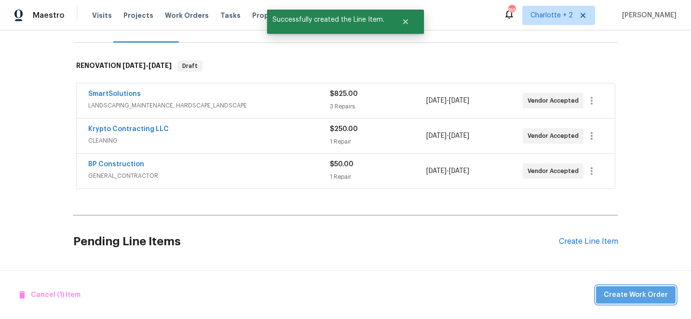
click at [646, 301] on button "Create Work Order" at bounding box center [636, 295] width 80 height 18
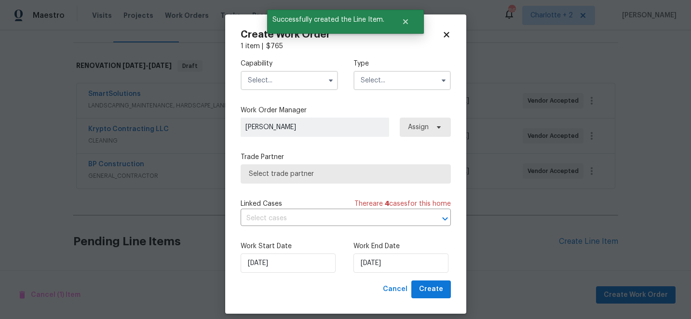
click at [263, 80] on input "text" at bounding box center [289, 80] width 97 height 19
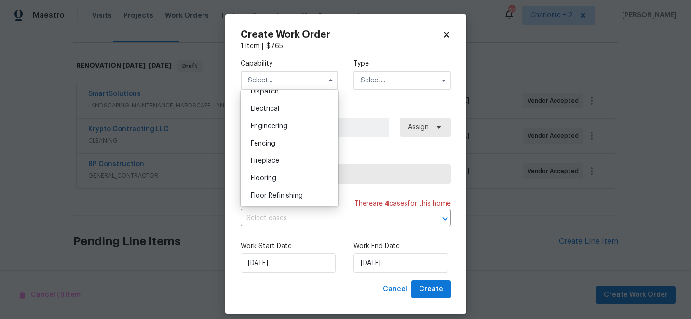
scroll to position [304, 0]
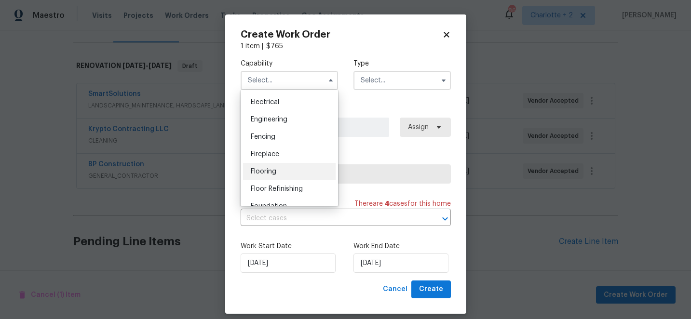
click at [272, 168] on span "Flooring" at bounding box center [264, 171] width 26 height 7
type input "Flooring"
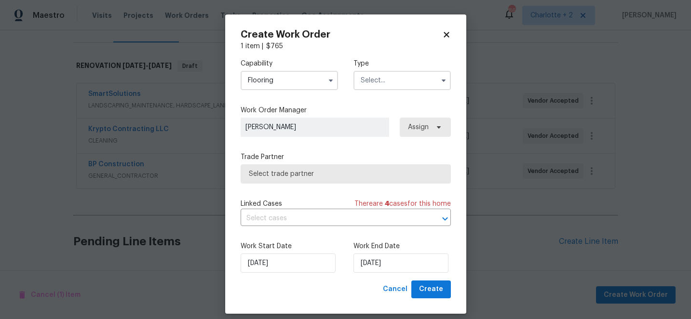
click at [376, 83] on input "text" at bounding box center [401, 80] width 97 height 19
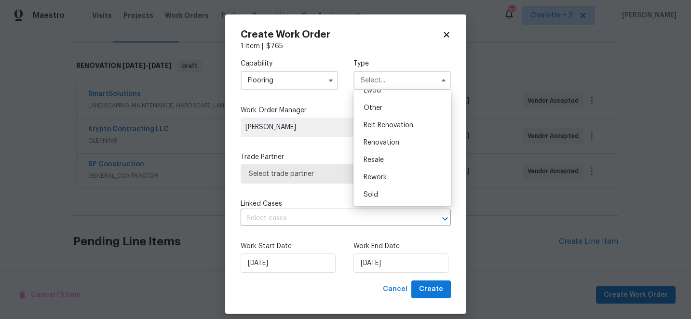
scroll to position [9, 0]
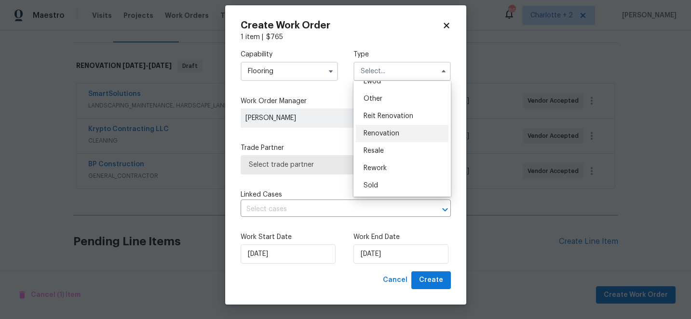
click at [376, 135] on span "Renovation" at bounding box center [381, 133] width 36 height 7
type input "Renovation"
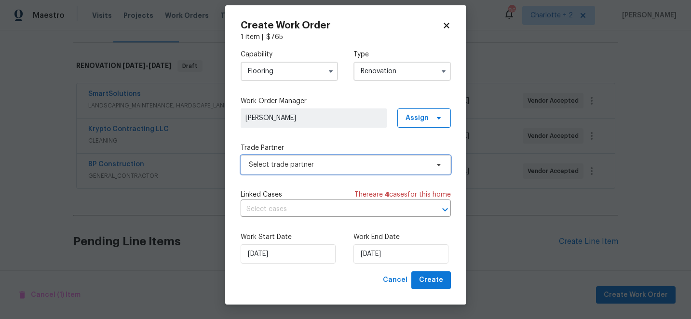
click at [332, 168] on span "Select trade partner" at bounding box center [339, 165] width 180 height 10
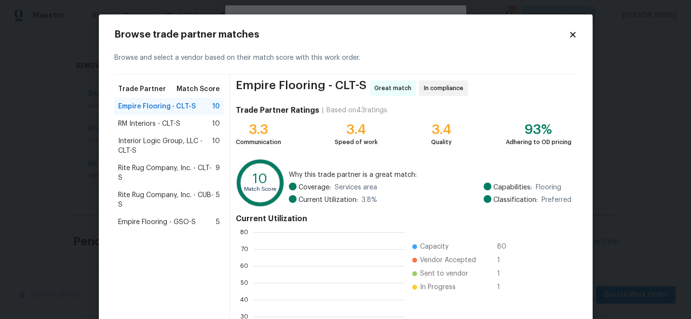
scroll to position [135, 151]
click at [162, 173] on div "Rite Rug Company, Inc. - CLT-S 9" at bounding box center [169, 173] width 110 height 27
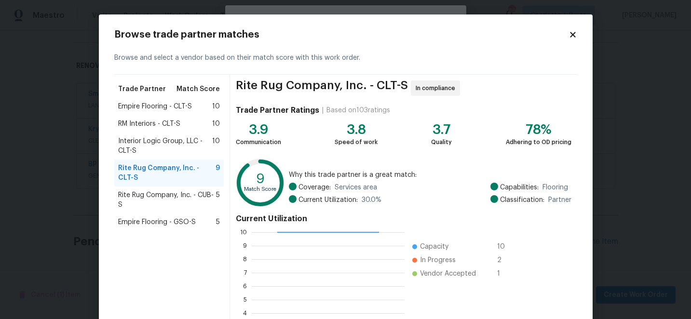
scroll to position [106, 0]
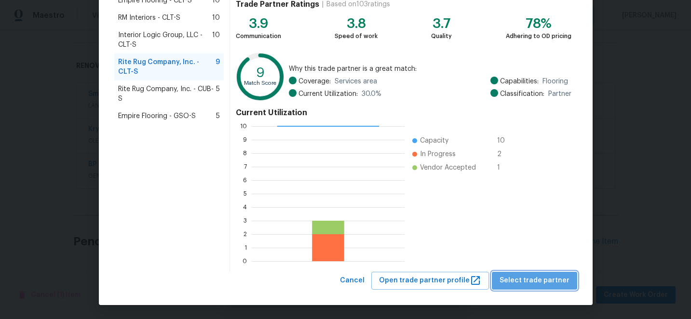
click at [542, 281] on span "Select trade partner" at bounding box center [534, 281] width 70 height 12
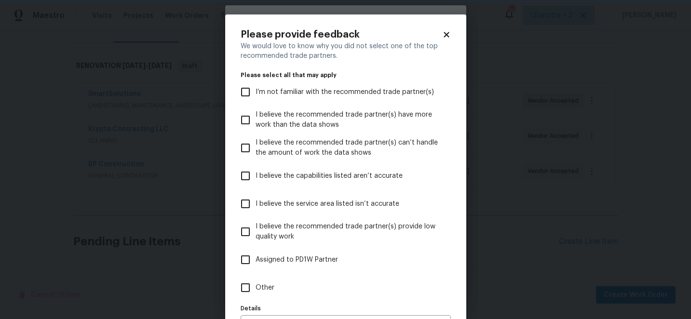
scroll to position [0, 0]
click at [250, 171] on input "I believe the capabilities listed aren’t accurate" at bounding box center [245, 176] width 20 height 20
checkbox input "true"
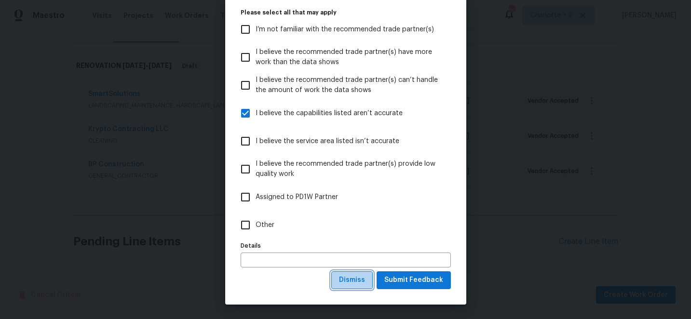
click at [362, 280] on span "Dismiss" at bounding box center [352, 280] width 26 height 12
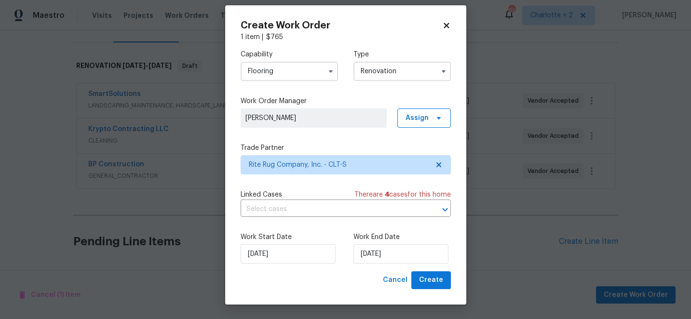
scroll to position [0, 0]
click at [428, 279] on span "Create" at bounding box center [431, 280] width 24 height 12
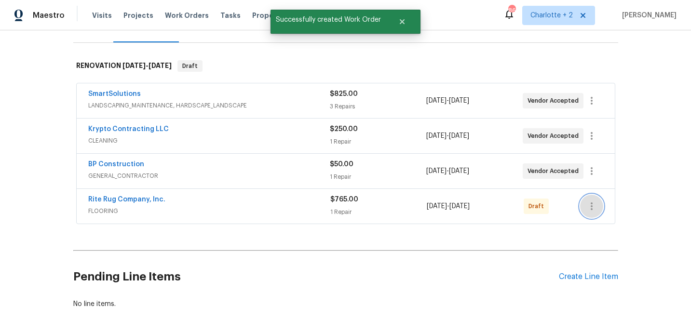
click at [594, 210] on icon "button" at bounding box center [592, 207] width 12 height 12
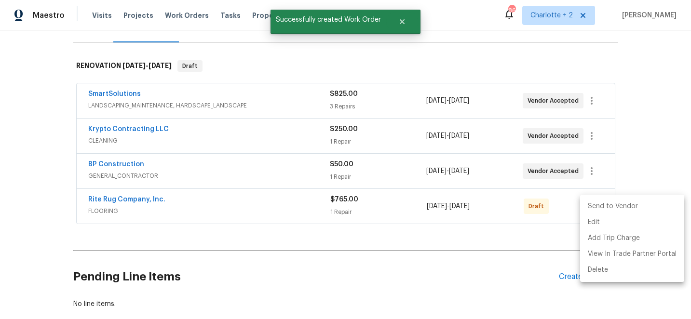
click at [595, 209] on li "Send to Vendor" at bounding box center [632, 207] width 104 height 16
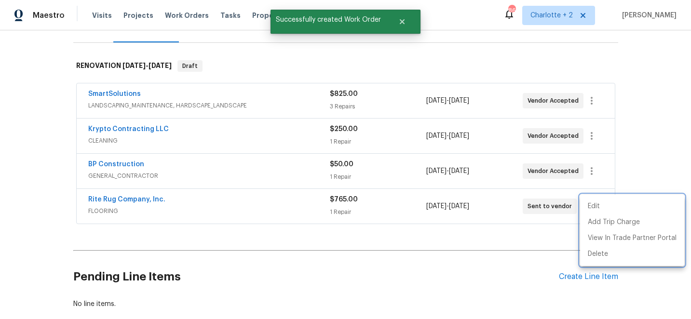
click at [140, 213] on div at bounding box center [345, 159] width 691 height 319
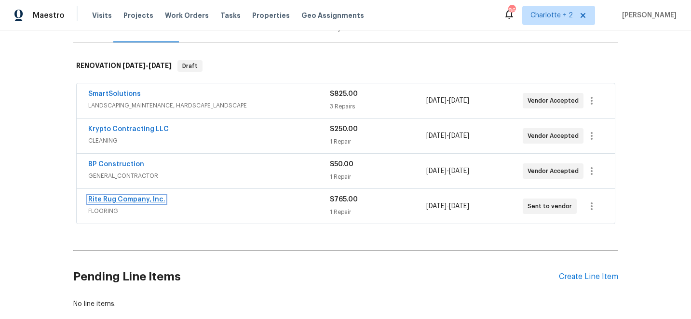
click at [130, 201] on link "Rite Rug Company, Inc." at bounding box center [126, 199] width 77 height 7
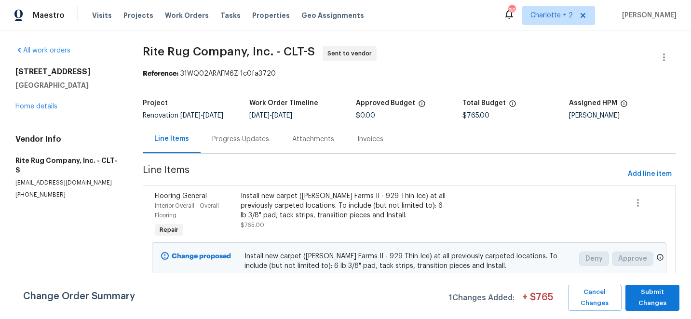
click at [229, 144] on div "Progress Updates" at bounding box center [240, 139] width 57 height 10
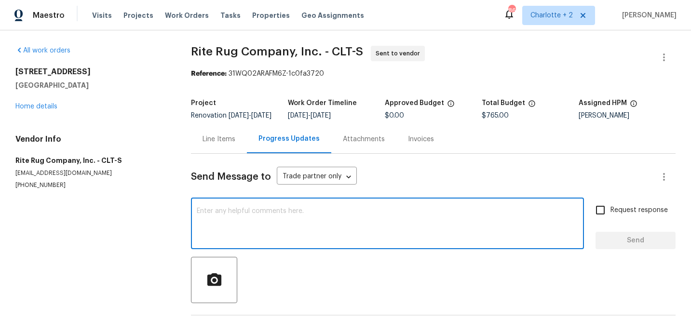
click at [247, 222] on textarea at bounding box center [387, 225] width 381 height 34
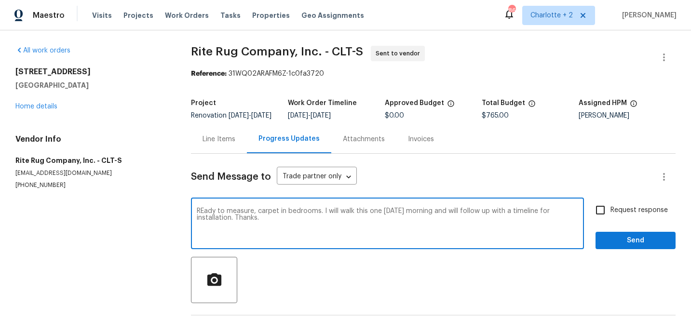
click at [205, 216] on textarea "REady to measure, carpet in bedrooms. I will walk this one tomorrow morning and…" at bounding box center [387, 225] width 381 height 34
type textarea "Ready to measure, carpet in bedrooms. I will walk this one tomorrow morning and…"
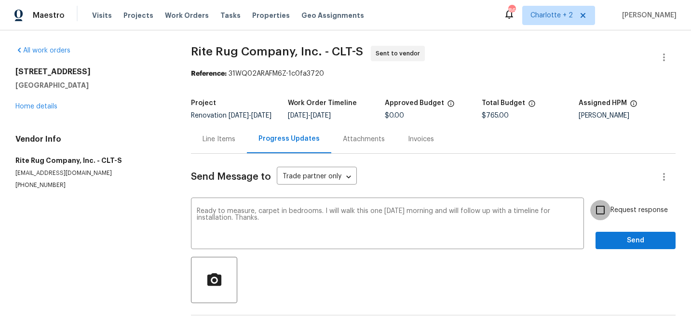
click at [603, 216] on input "Request response" at bounding box center [600, 210] width 20 height 20
checkbox input "true"
click at [633, 244] on span "Send" at bounding box center [635, 241] width 65 height 12
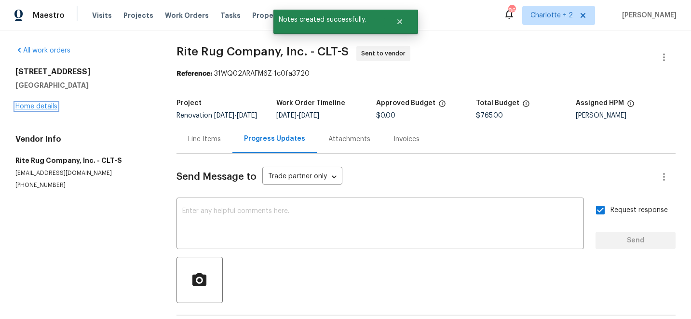
click at [26, 105] on link "Home details" at bounding box center [36, 106] width 42 height 7
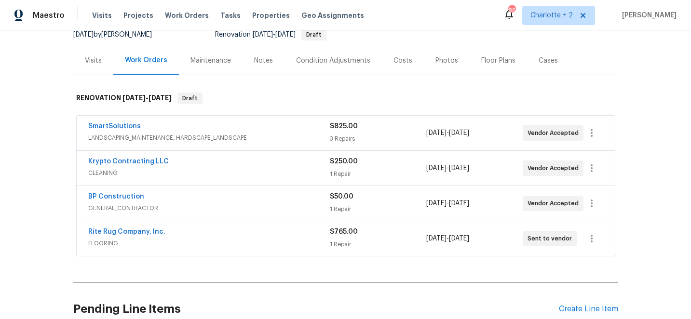
scroll to position [78, 0]
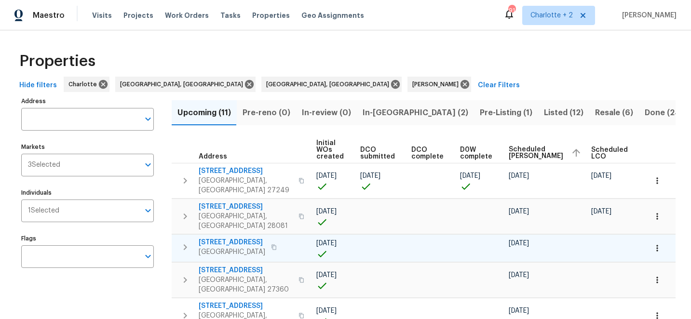
scroll to position [0, 121]
